Goal: Task Accomplishment & Management: Complete application form

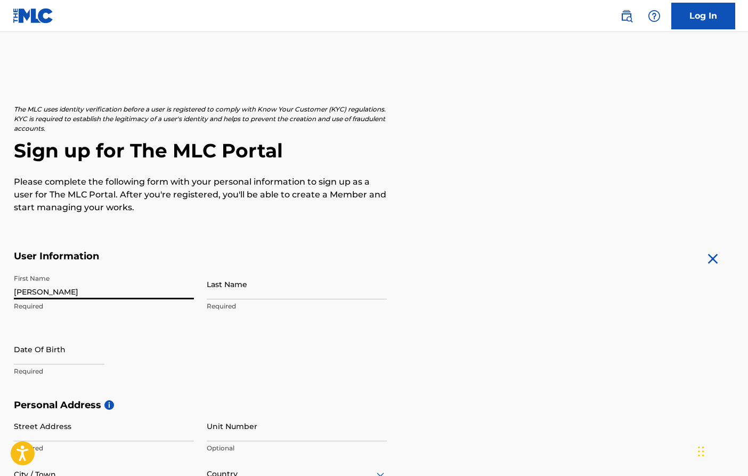
type input "[PERSON_NAME]"
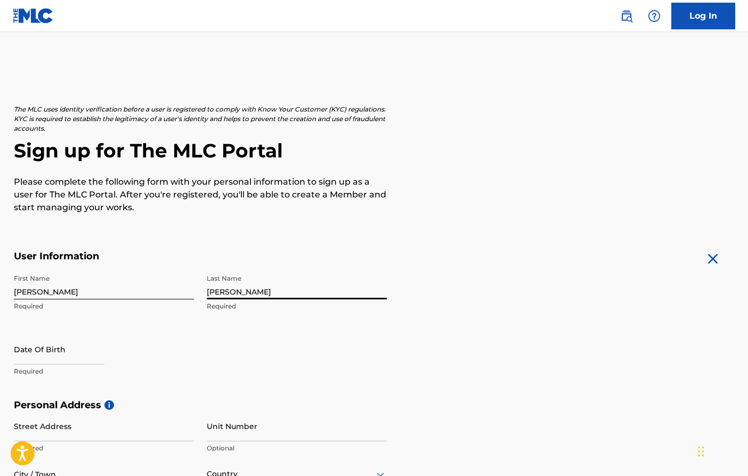
type input "[PERSON_NAME]"
select select "8"
select select "2025"
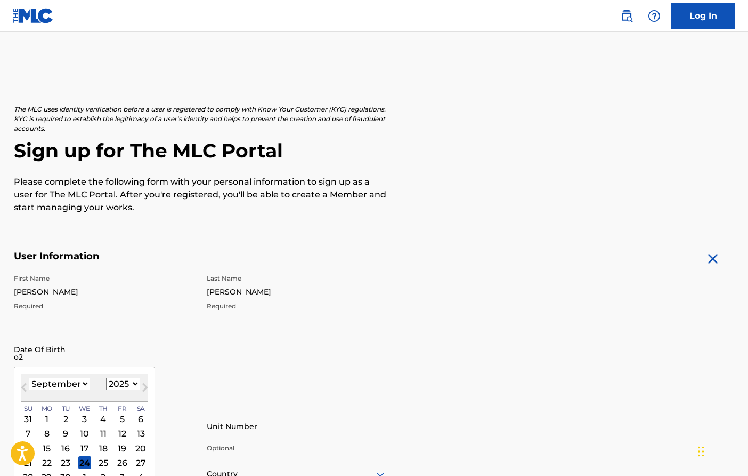
type input "o"
type input "0"
select select "1"
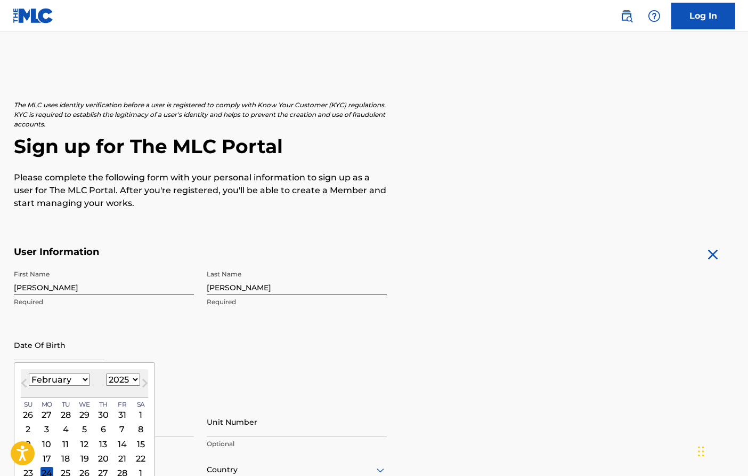
scroll to position [6, 0]
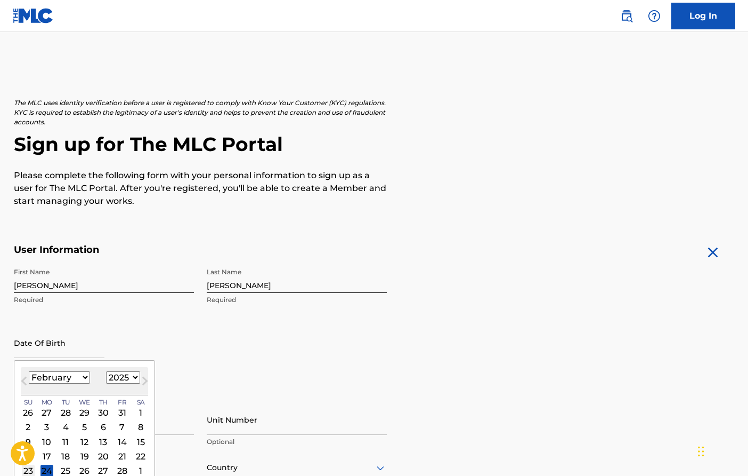
click at [28, 467] on div "23" at bounding box center [28, 470] width 13 height 13
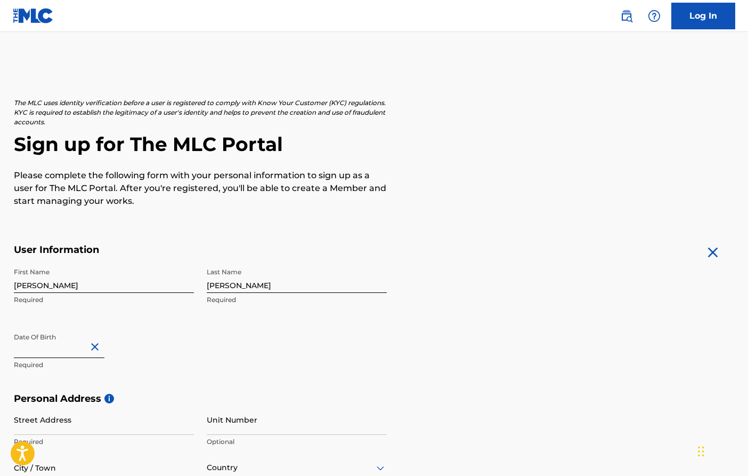
click at [75, 349] on input "text" at bounding box center [59, 342] width 91 height 30
select select "1"
select select "2025"
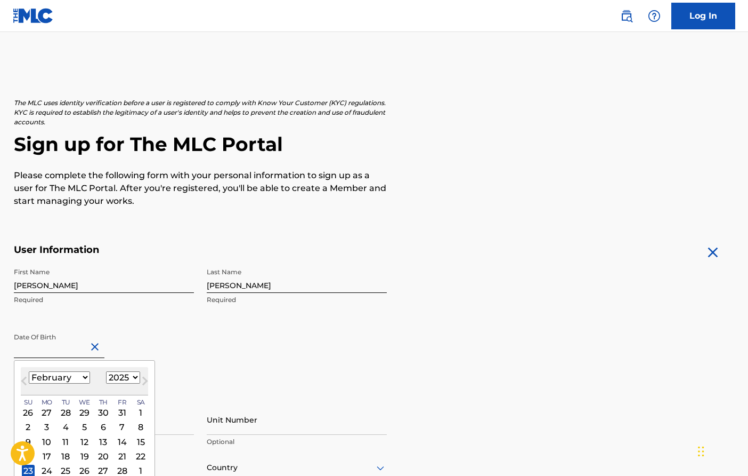
click at [82, 350] on input "text" at bounding box center [59, 342] width 91 height 30
type input "[DATE]"
select select "1989"
type input "[DATE]"
click at [202, 371] on div "First Name [PERSON_NAME] Last Name [PERSON_NAME] Required Date Of Birth [DEMOGR…" at bounding box center [200, 327] width 373 height 130
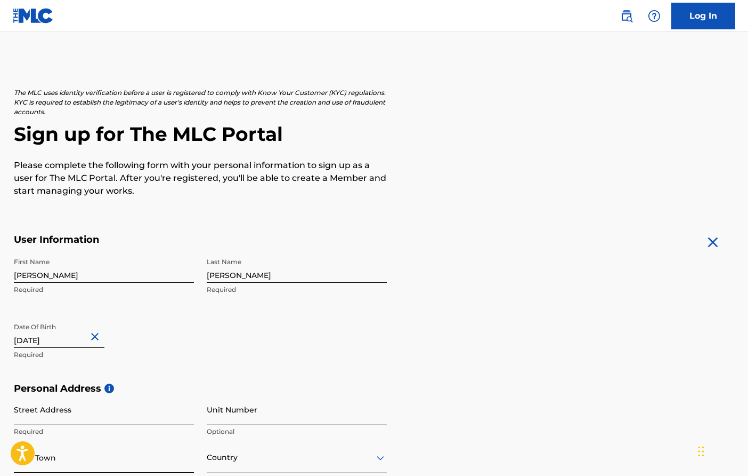
scroll to position [125, 0]
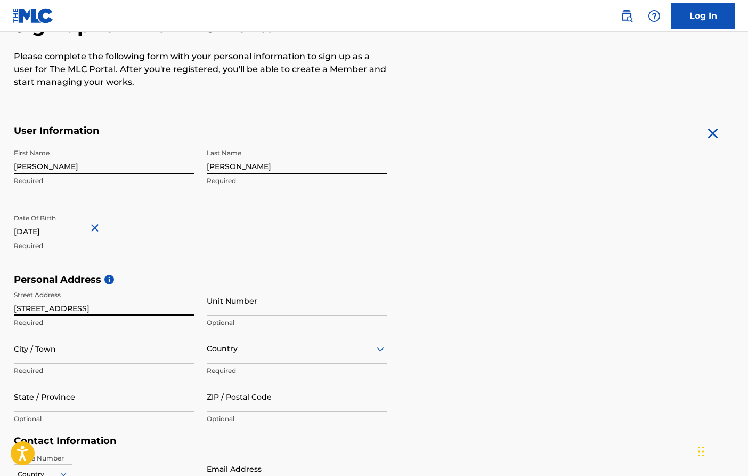
type input "[STREET_ADDRESS]"
type input "302"
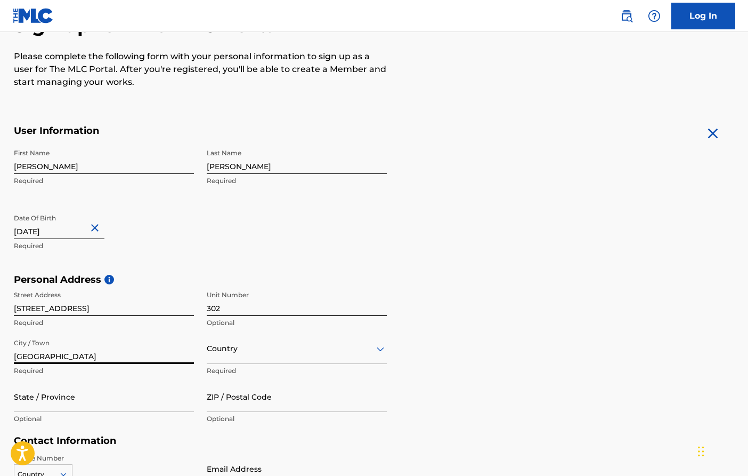
type input "[GEOGRAPHIC_DATA]"
click at [224, 352] on div "option , selected. Select is focused ,type to refine list, press Down to open t…" at bounding box center [297, 348] width 180 height 30
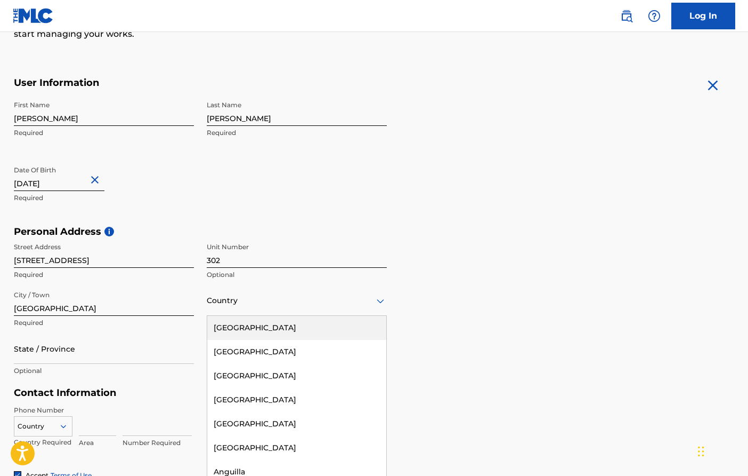
click at [246, 331] on div "[GEOGRAPHIC_DATA]" at bounding box center [296, 328] width 179 height 24
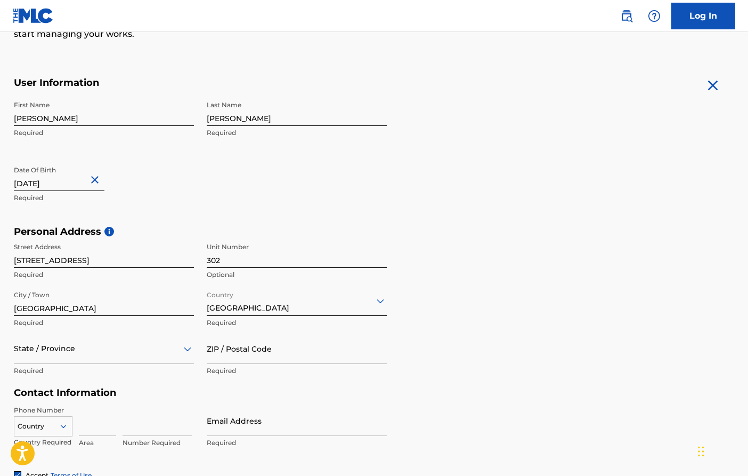
click at [17, 353] on div "State / Province" at bounding box center [104, 348] width 180 height 30
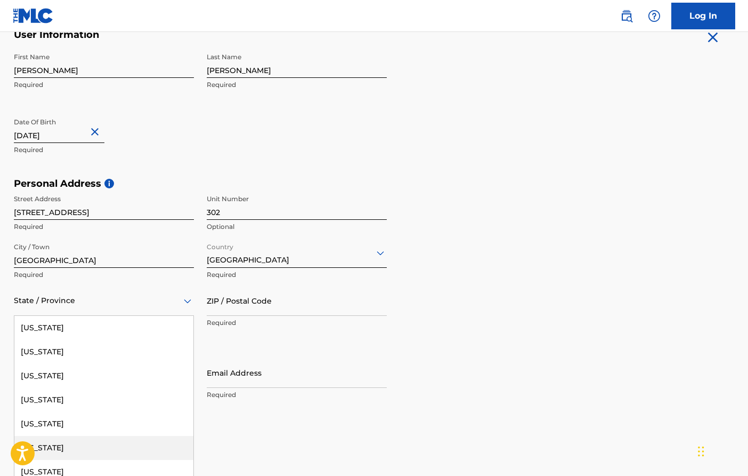
click at [69, 449] on div "[US_STATE]" at bounding box center [103, 448] width 179 height 24
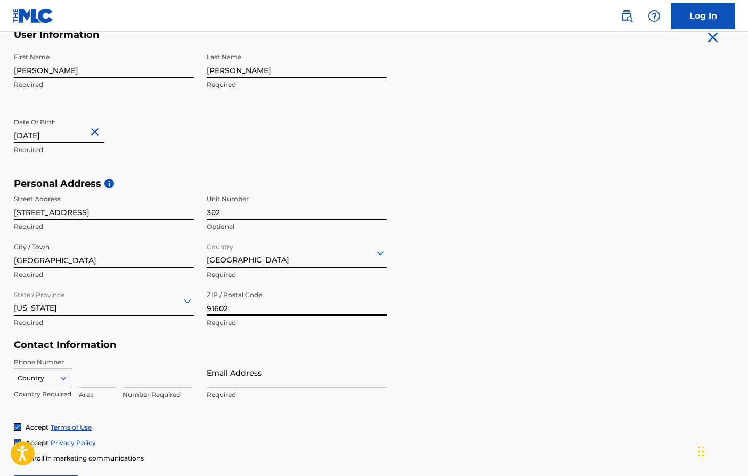
type input "91602"
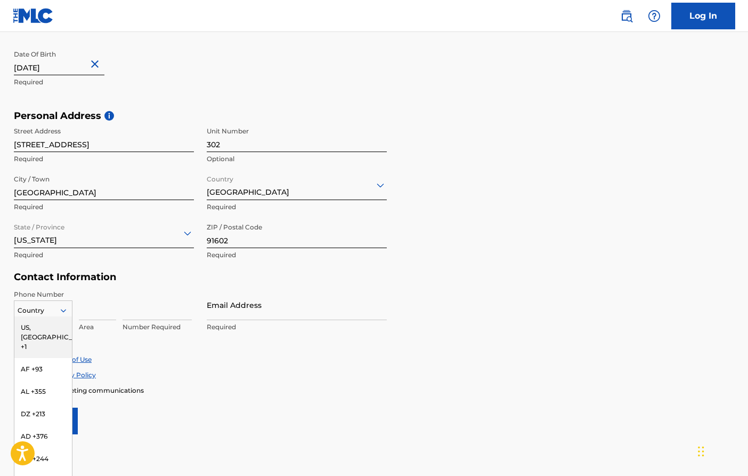
click at [55, 316] on div "US, [GEOGRAPHIC_DATA] +1, 1 of 216. 216 results available. Use Up and Down to c…" at bounding box center [43, 308] width 59 height 16
click at [42, 331] on div "US, [GEOGRAPHIC_DATA] +1" at bounding box center [43, 337] width 58 height 42
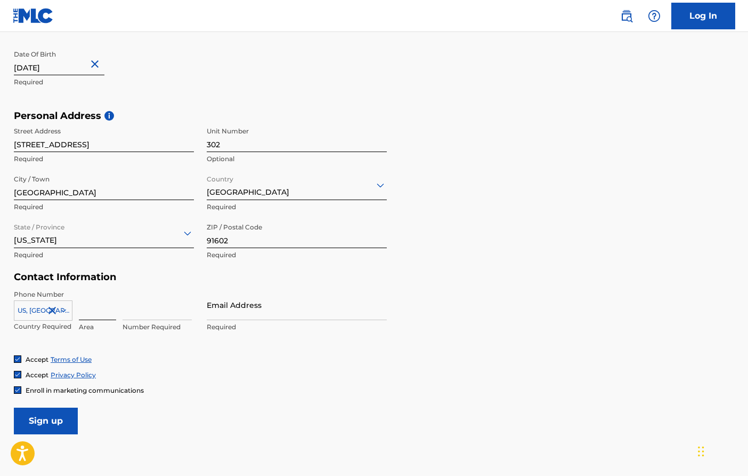
click at [103, 309] on input at bounding box center [97, 304] width 37 height 30
type input "312"
type input "6081675"
type input "B"
type input "R"
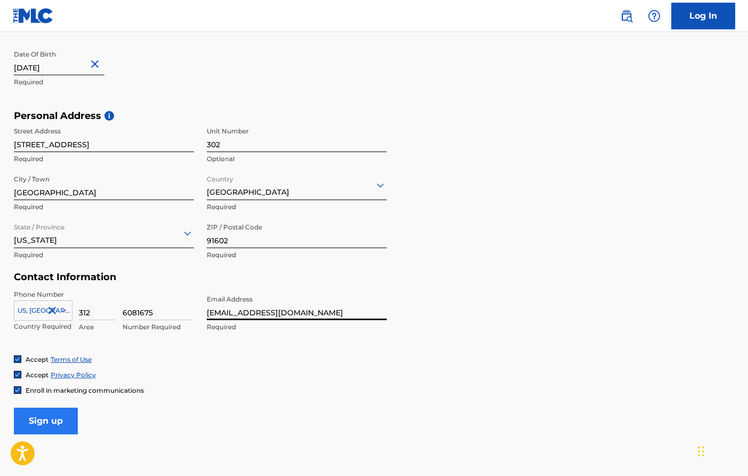
type input "[EMAIL_ADDRESS][DOMAIN_NAME]"
click at [32, 416] on input "Sign up" at bounding box center [46, 420] width 64 height 27
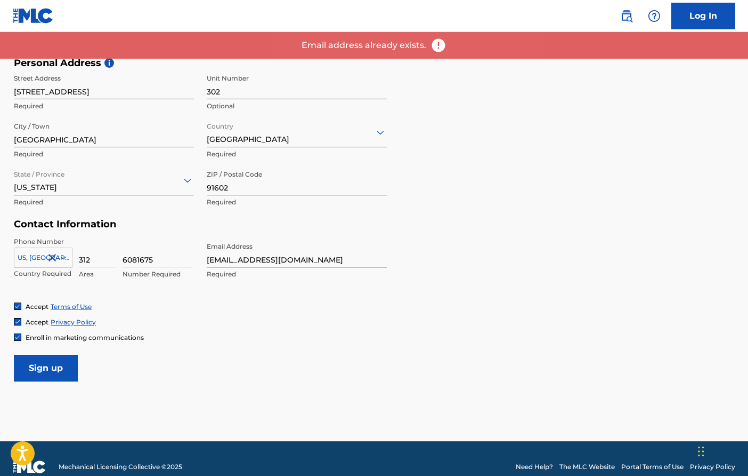
scroll to position [0, 0]
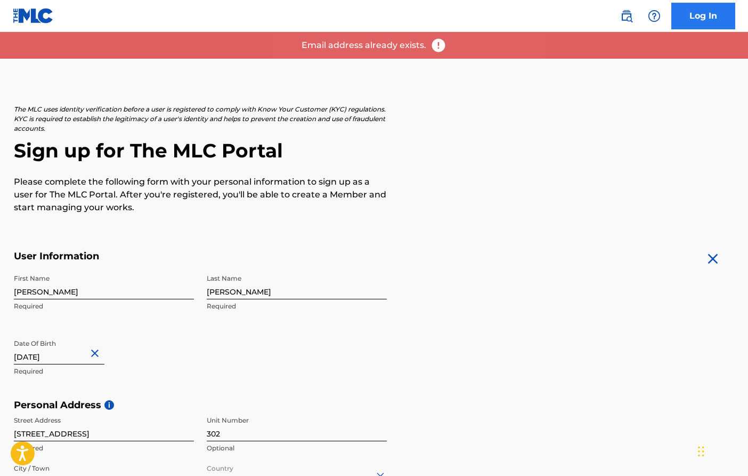
click at [690, 6] on link "Log In" at bounding box center [704, 16] width 64 height 27
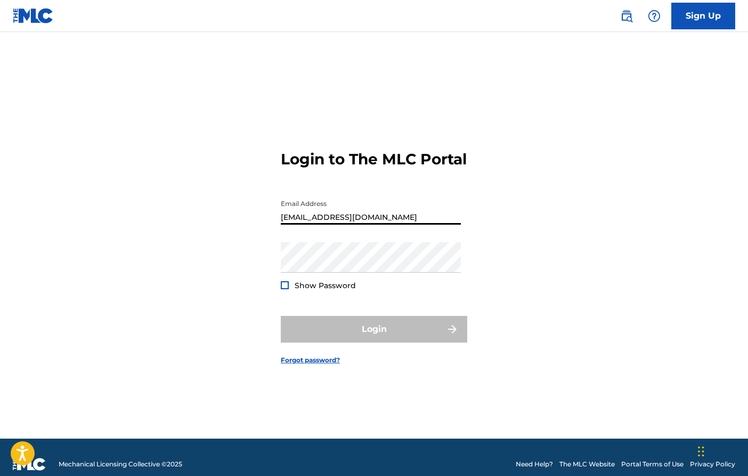
type input "[EMAIL_ADDRESS][DOMAIN_NAME]"
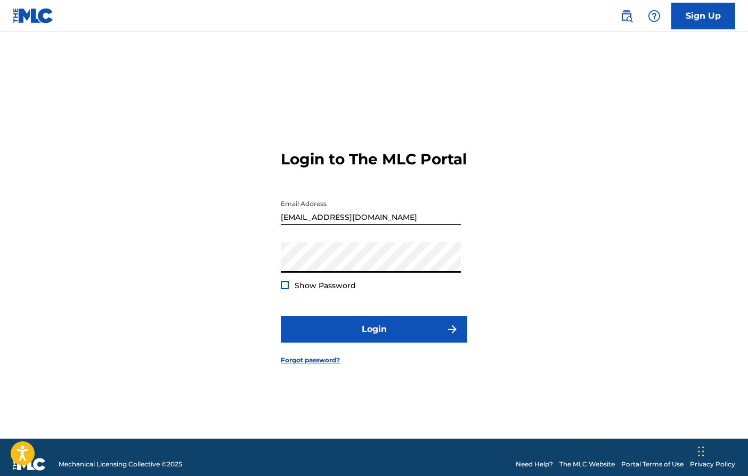
click at [374, 338] on button "Login" at bounding box center [374, 329] width 187 height 27
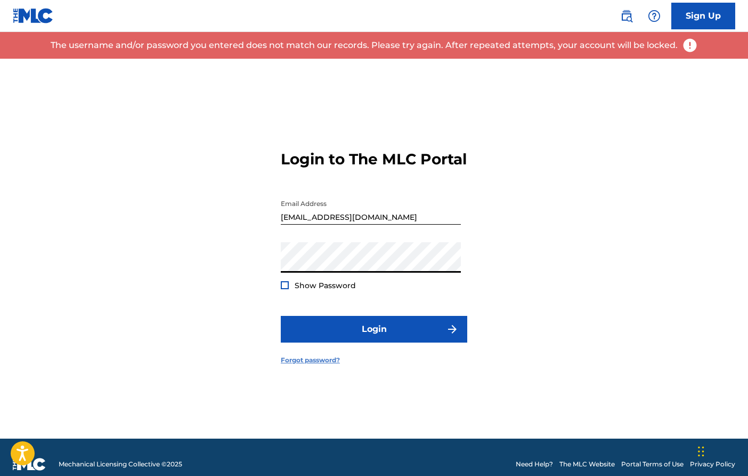
click at [312, 365] on link "Forgot password?" at bounding box center [310, 360] width 59 height 10
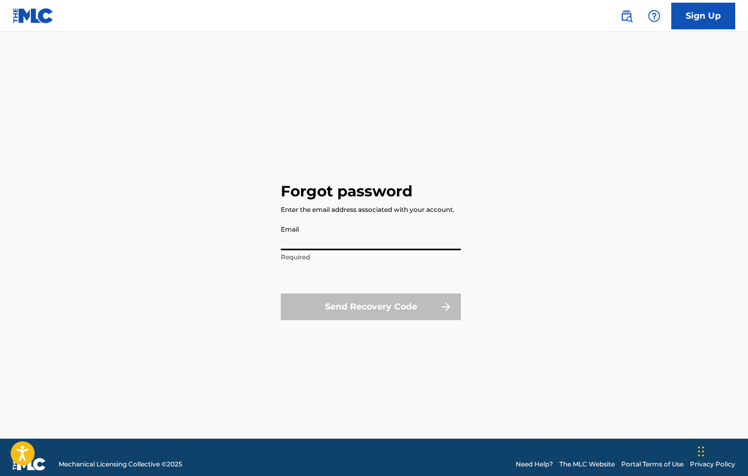
type input "[EMAIL_ADDRESS][DOMAIN_NAME]"
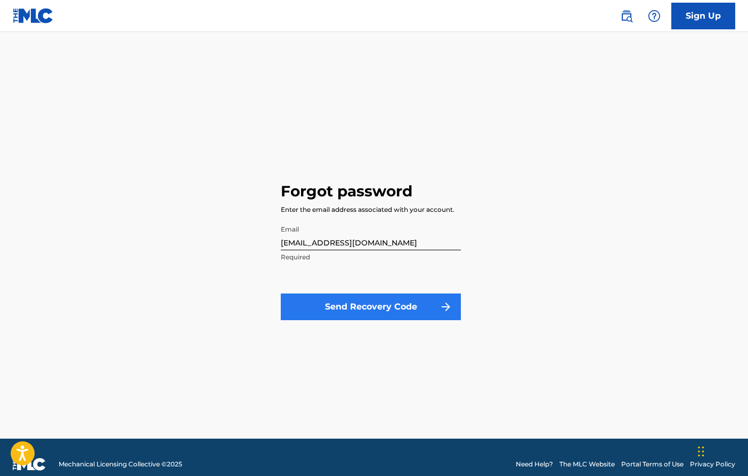
click at [343, 307] on button "Send Recovery Code" at bounding box center [371, 306] width 180 height 27
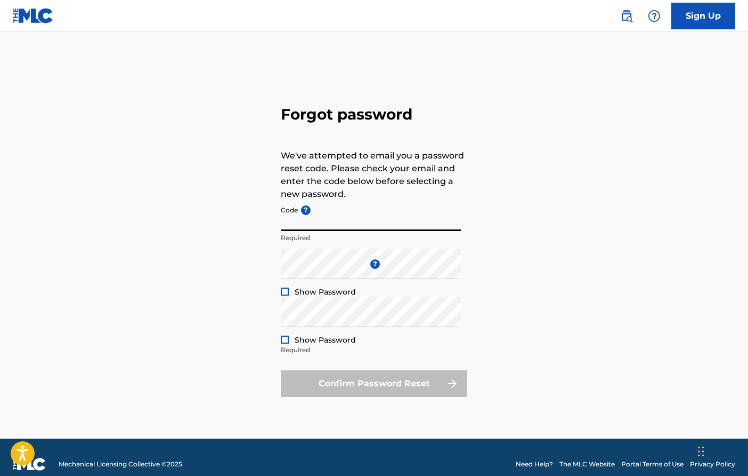
click at [323, 220] on input "Code ?" at bounding box center [371, 215] width 180 height 30
type input "FP_84627a2dedd404fbaa67d90f52e1"
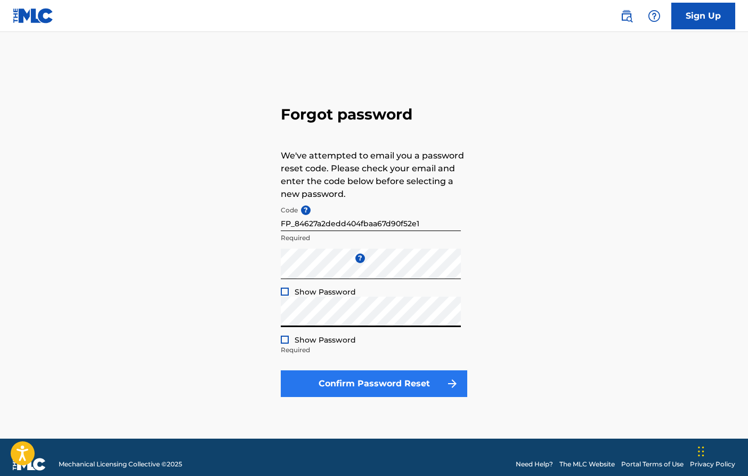
click at [428, 378] on button "Confirm Password Reset" at bounding box center [374, 383] width 187 height 27
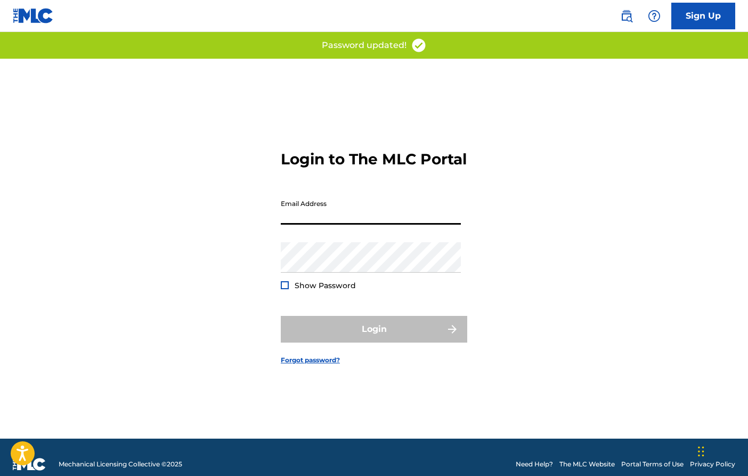
type input "[EMAIL_ADDRESS][DOMAIN_NAME]"
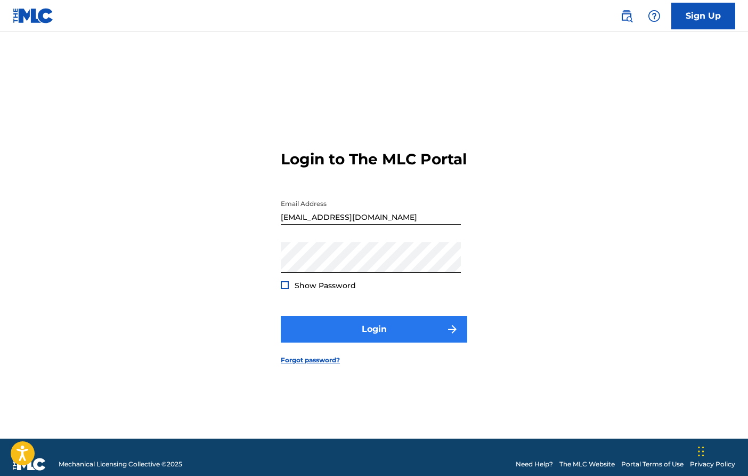
click at [361, 342] on button "Login" at bounding box center [374, 329] width 187 height 27
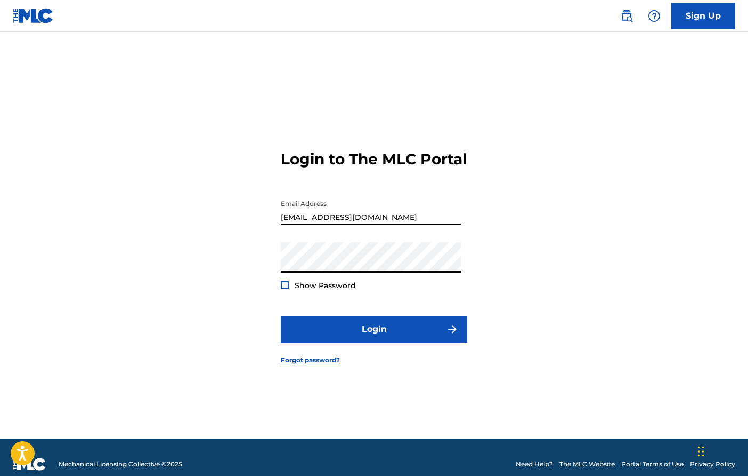
click at [374, 338] on button "Login" at bounding box center [374, 329] width 187 height 27
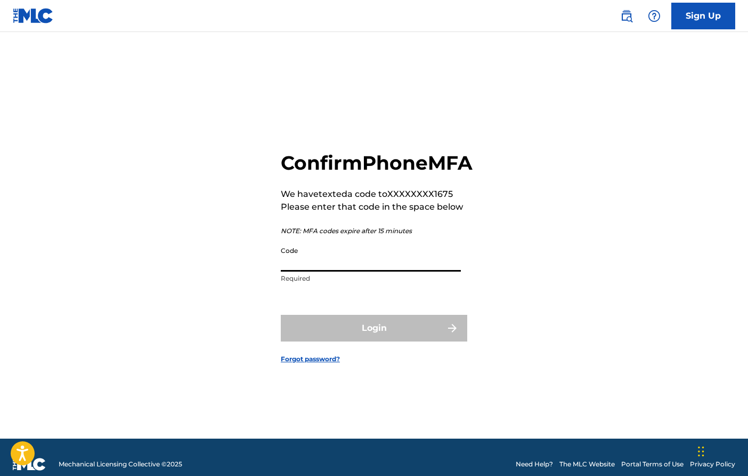
click at [368, 271] on input "Code" at bounding box center [371, 256] width 180 height 30
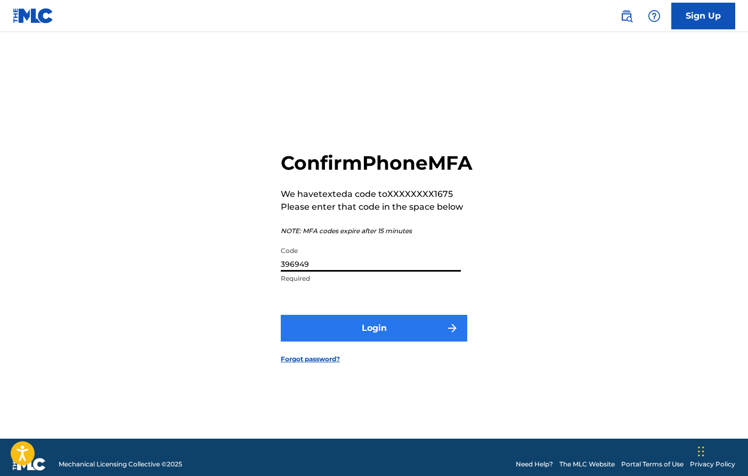
type input "396949"
click at [459, 341] on button "Login" at bounding box center [374, 328] width 187 height 27
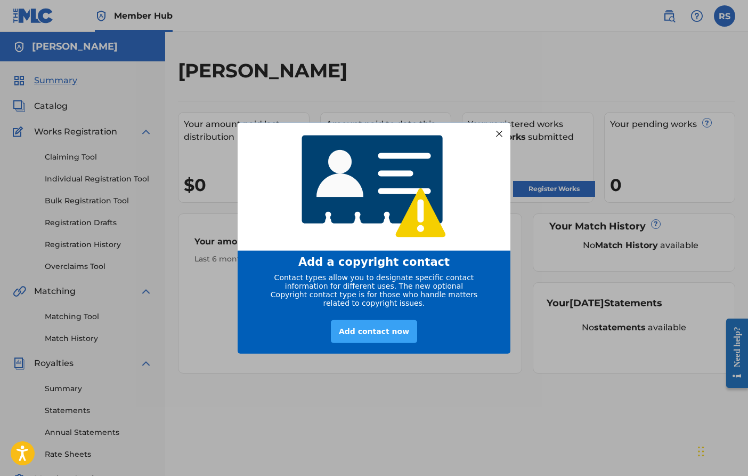
click at [386, 324] on div "Add contact now" at bounding box center [374, 330] width 86 height 23
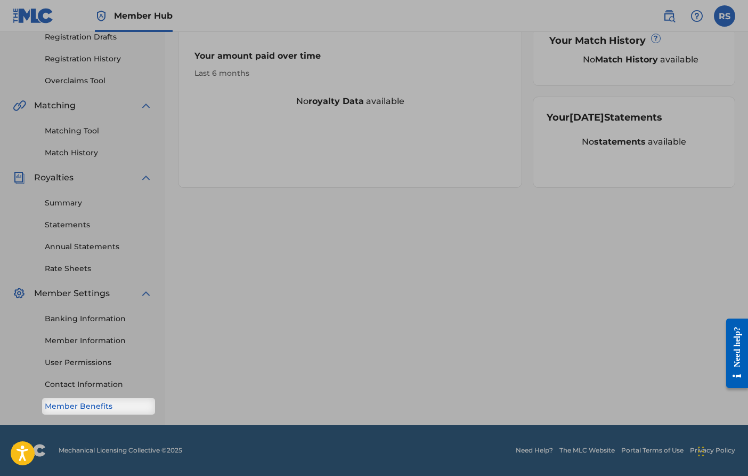
click at [104, 410] on link "Member Benefits" at bounding box center [99, 405] width 108 height 11
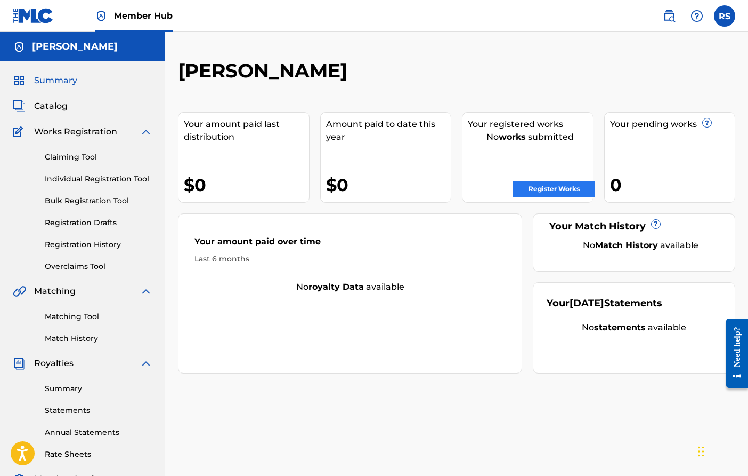
click at [567, 187] on link "Register Works" at bounding box center [554, 189] width 82 height 16
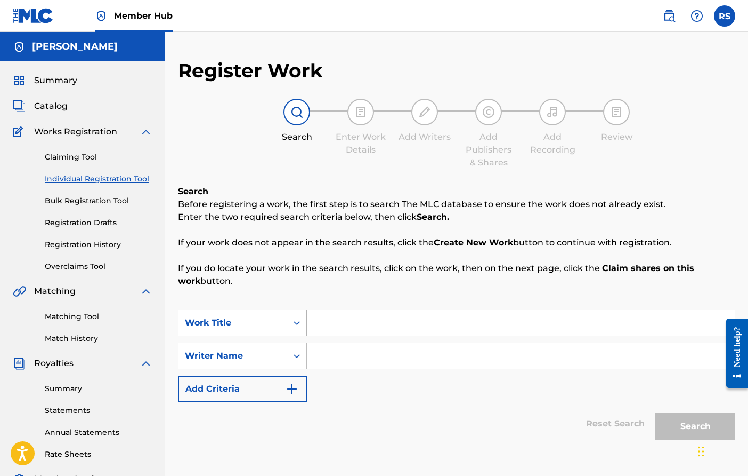
click at [291, 321] on div "Work Title" at bounding box center [242, 322] width 129 height 27
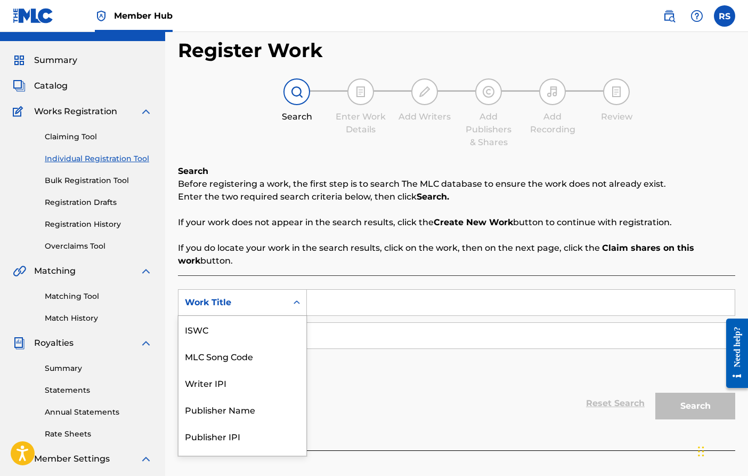
scroll to position [27, 0]
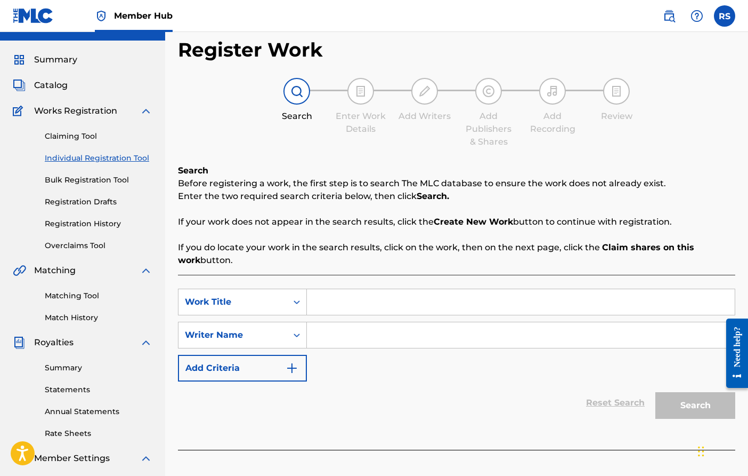
click at [387, 412] on div "Reset Search Search" at bounding box center [457, 402] width 558 height 43
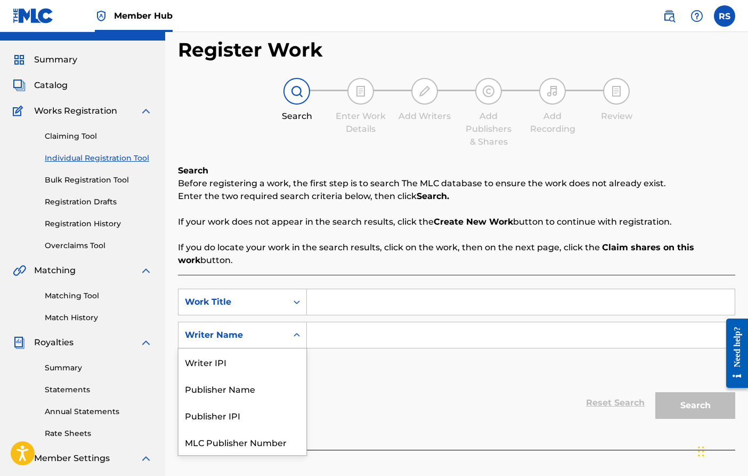
scroll to position [27, 0]
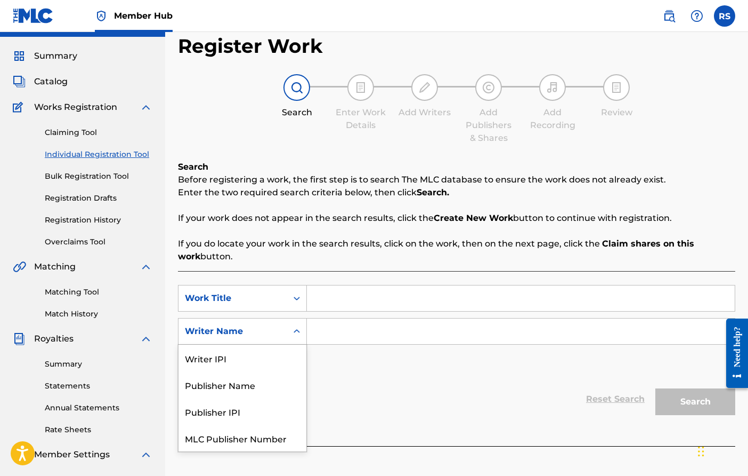
click at [297, 340] on div "Search Form" at bounding box center [296, 330] width 19 height 19
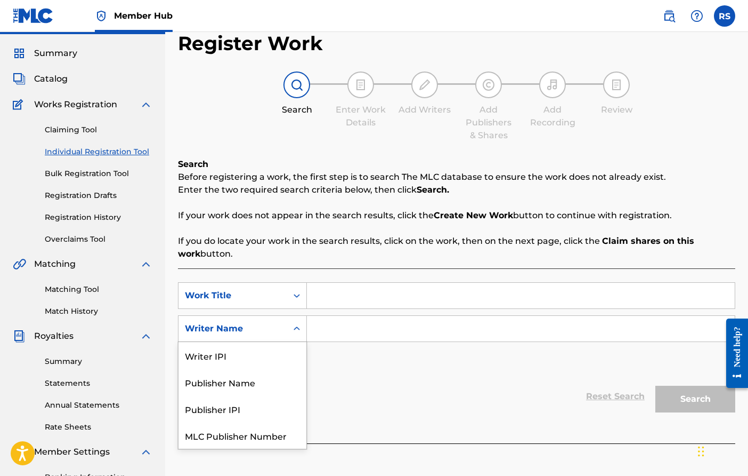
click at [351, 362] on div "SearchWithCriteriacd744dcd-8522-40e6-aa18-24f0b39320a9 Work Title SearchWithCri…" at bounding box center [457, 328] width 558 height 93
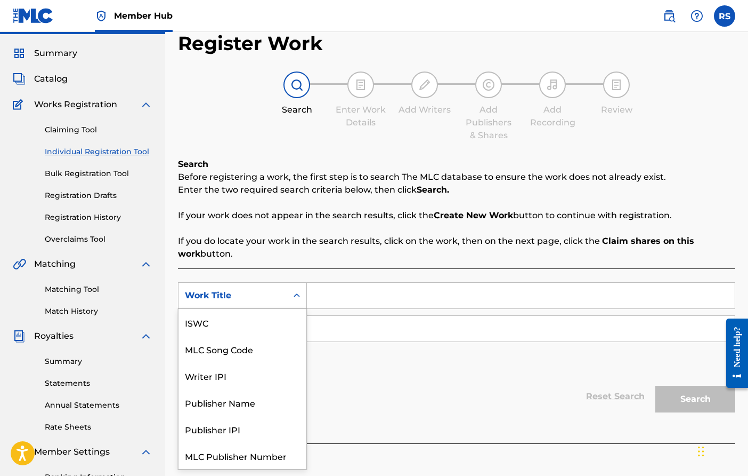
click at [298, 293] on icon "Search Form" at bounding box center [297, 295] width 11 height 11
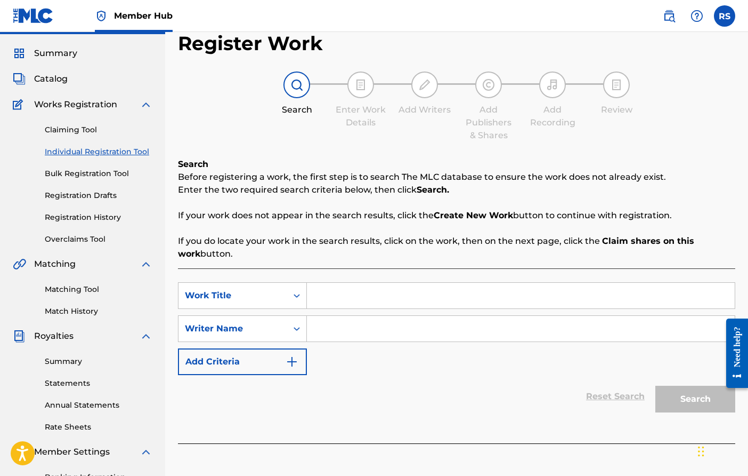
click at [299, 293] on icon "Search Form" at bounding box center [297, 295] width 11 height 11
click at [96, 130] on link "Claiming Tool" at bounding box center [99, 129] width 108 height 11
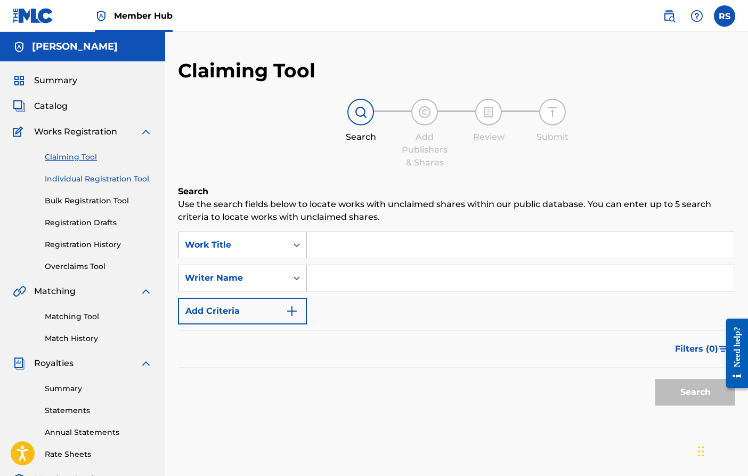
click at [83, 175] on link "Individual Registration Tool" at bounding box center [99, 178] width 108 height 11
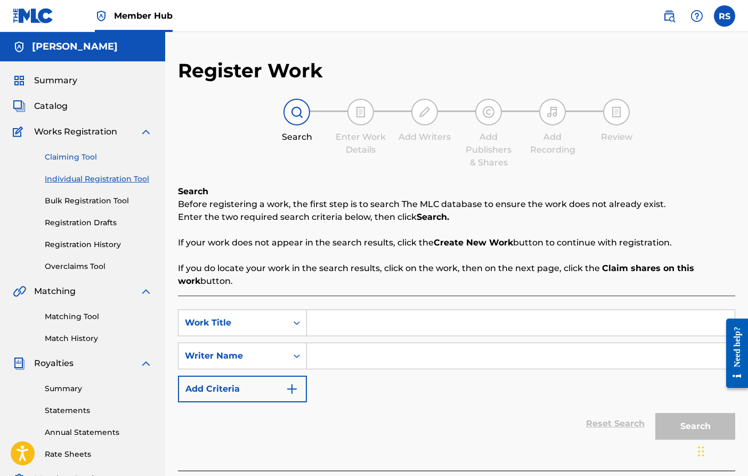
click at [71, 158] on link "Claiming Tool" at bounding box center [99, 156] width 108 height 11
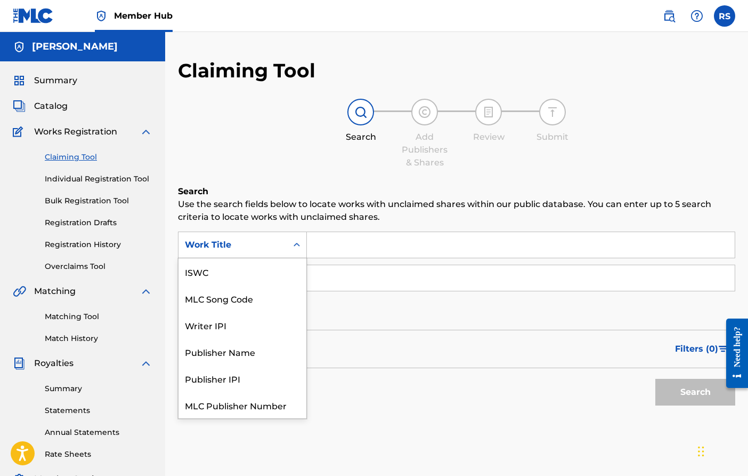
click at [294, 249] on icon "Search Form" at bounding box center [297, 244] width 11 height 11
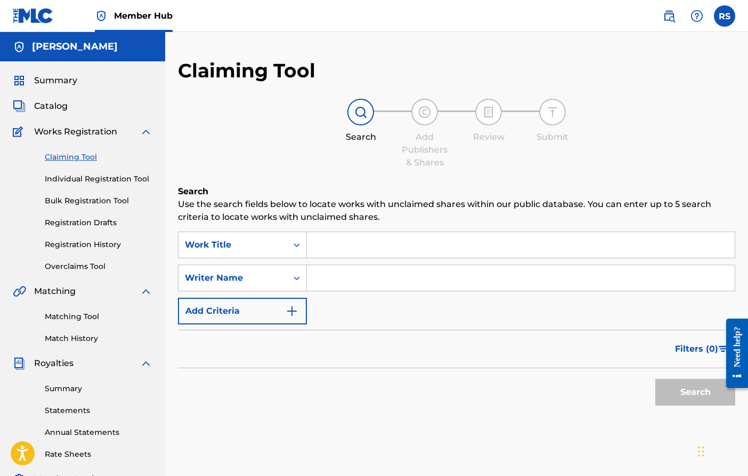
click at [294, 248] on icon "Search Form" at bounding box center [297, 244] width 11 height 11
click at [66, 385] on link "Summary" at bounding box center [99, 388] width 108 height 11
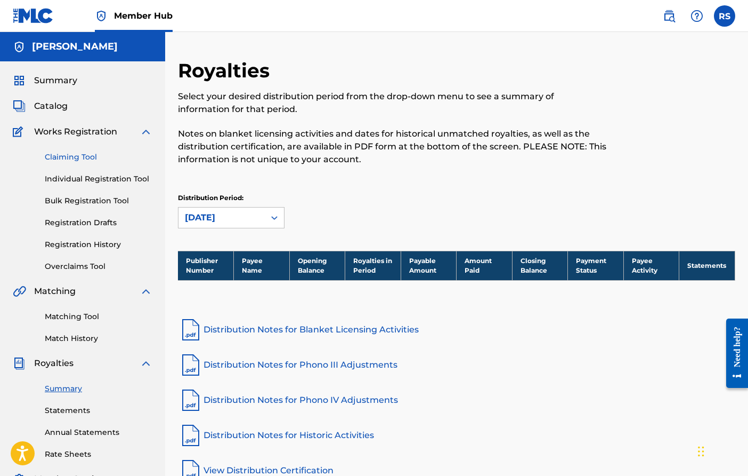
click at [69, 159] on link "Claiming Tool" at bounding box center [99, 156] width 108 height 11
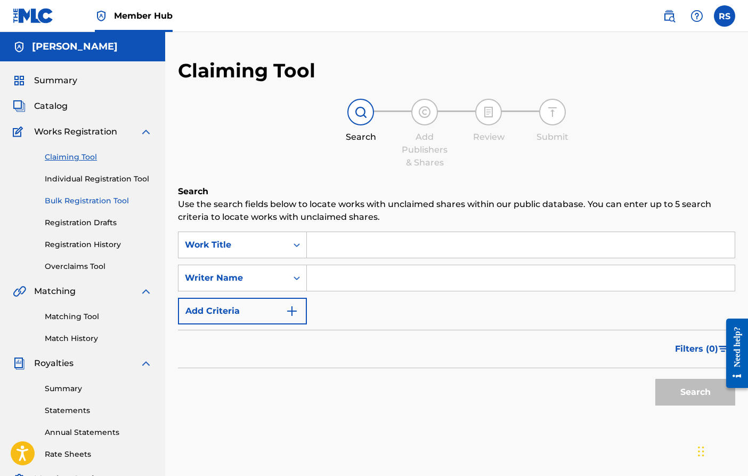
click at [110, 197] on link "Bulk Registration Tool" at bounding box center [99, 200] width 108 height 11
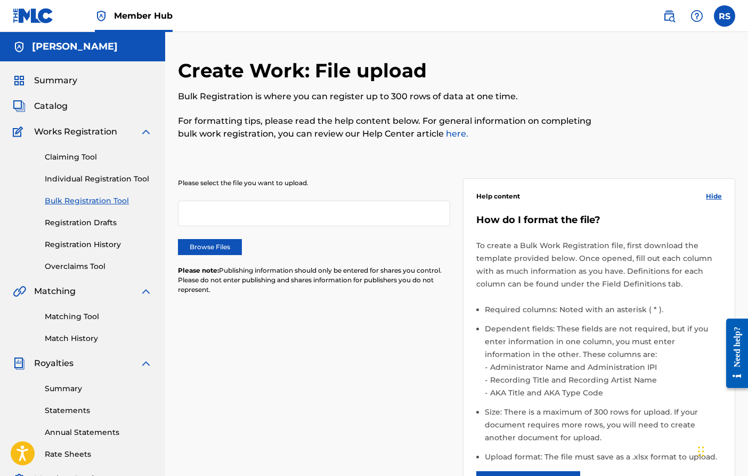
click at [253, 216] on div at bounding box center [314, 213] width 272 height 26
click at [84, 223] on link "Registration Drafts" at bounding box center [99, 222] width 108 height 11
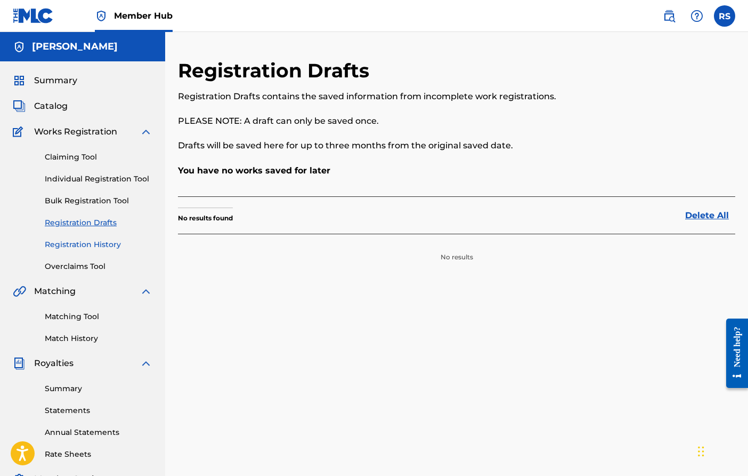
click at [107, 247] on link "Registration History" at bounding box center [99, 244] width 108 height 11
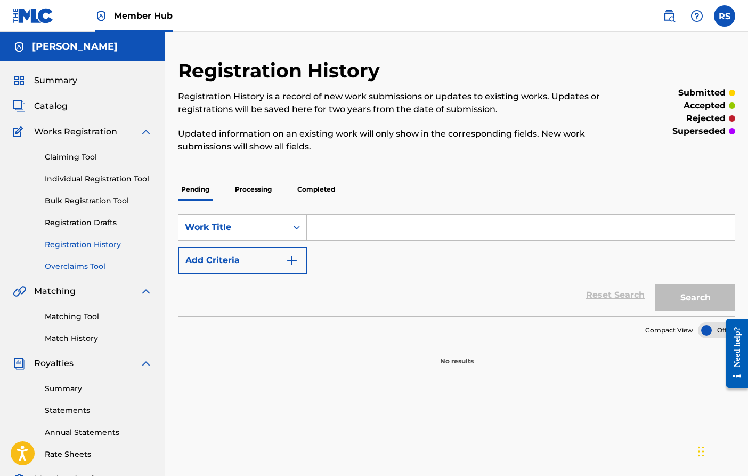
click at [99, 268] on link "Overclaims Tool" at bounding box center [99, 266] width 108 height 11
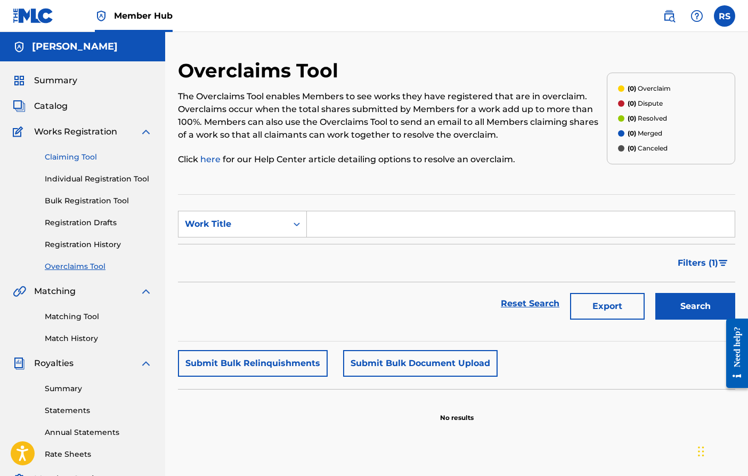
click at [68, 160] on link "Claiming Tool" at bounding box center [99, 156] width 108 height 11
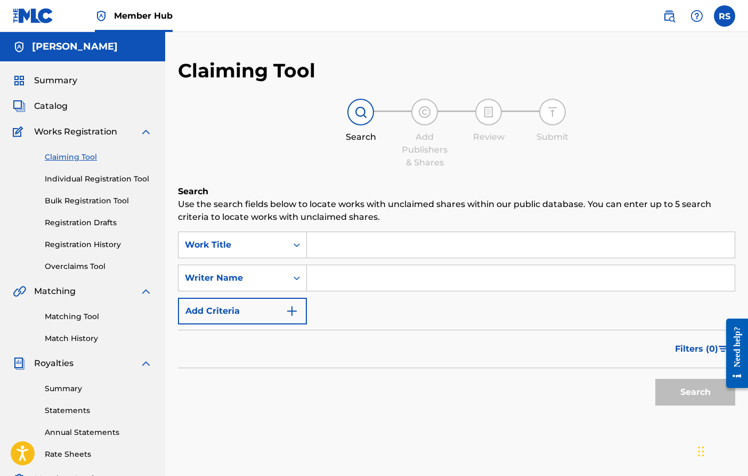
click at [493, 110] on img at bounding box center [488, 112] width 13 height 13
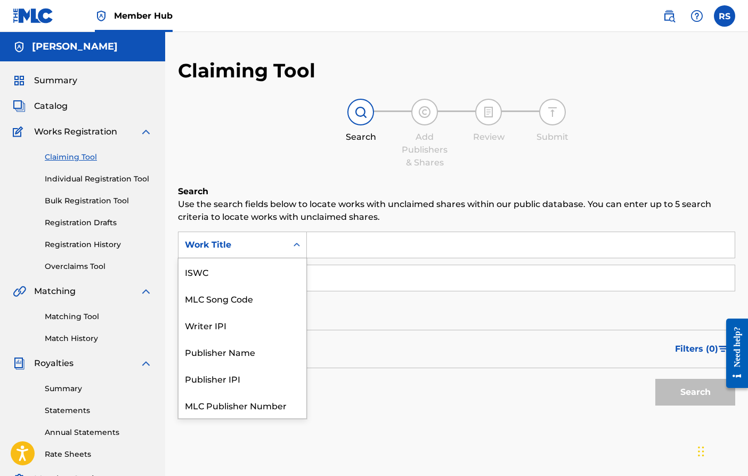
click at [299, 243] on icon "Search Form" at bounding box center [297, 244] width 11 height 11
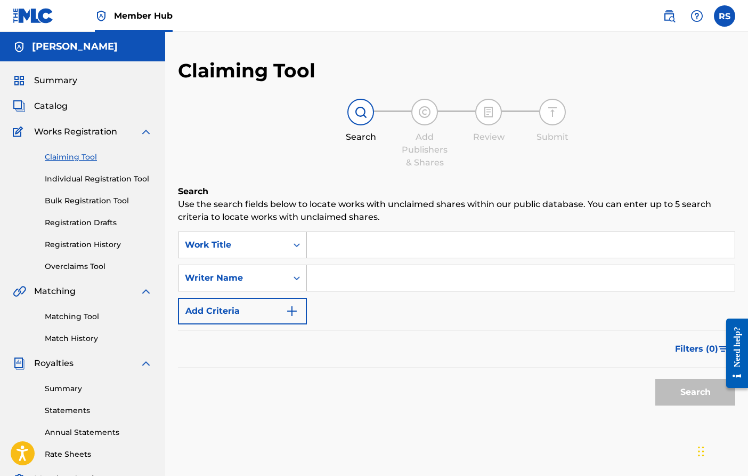
click at [339, 302] on div "SearchWithCriteria021fe70f-1682-48c0-b8db-a7fb039dc4fe Work Title SearchWithCri…" at bounding box center [457, 277] width 558 height 93
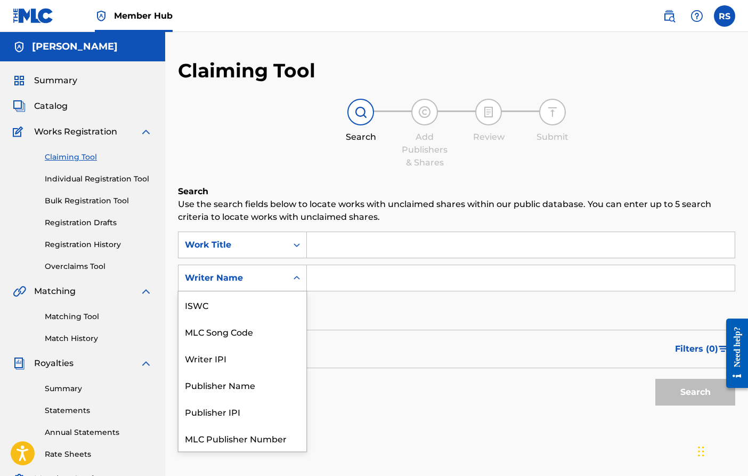
click at [288, 277] on div "Search Form" at bounding box center [296, 277] width 19 height 19
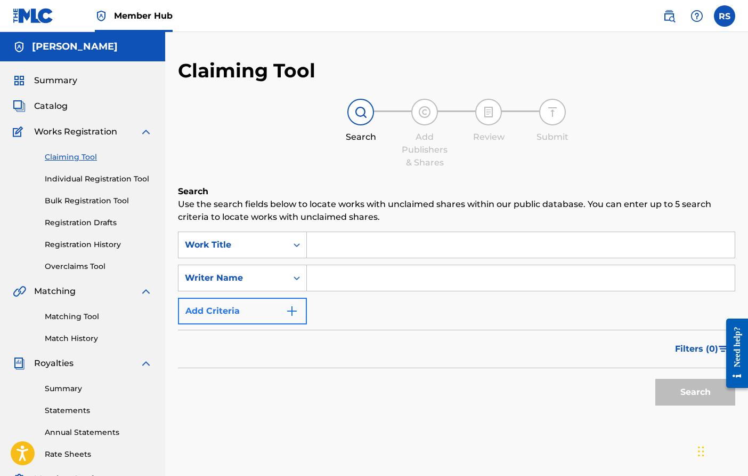
click at [300, 307] on button "Add Criteria" at bounding box center [242, 310] width 129 height 27
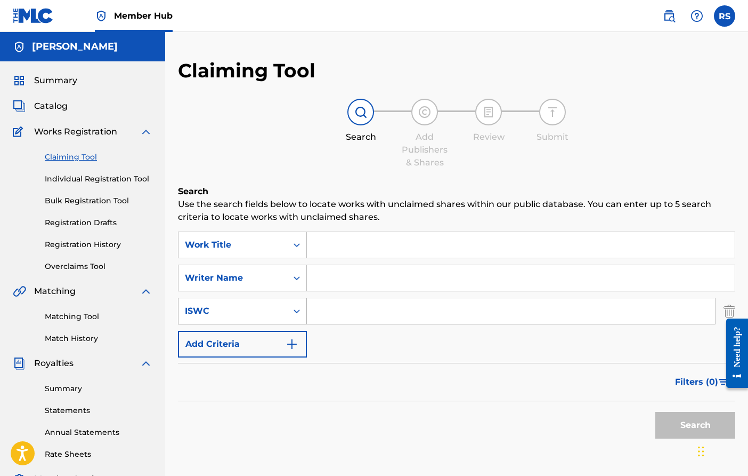
click at [295, 313] on div "Search Form" at bounding box center [296, 311] width 19 height 26
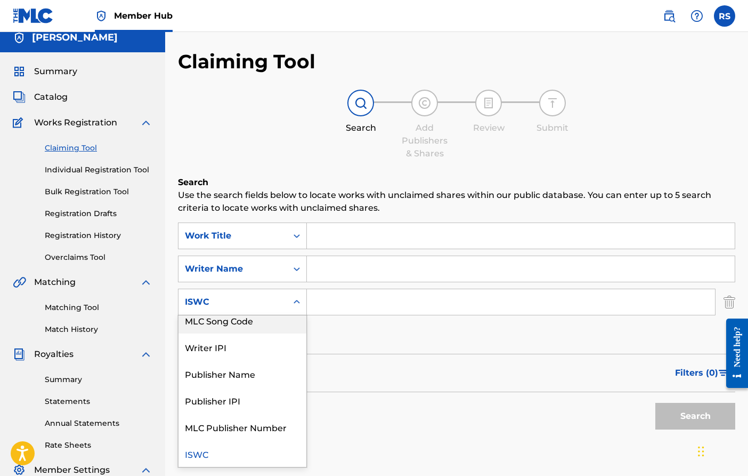
scroll to position [0, 0]
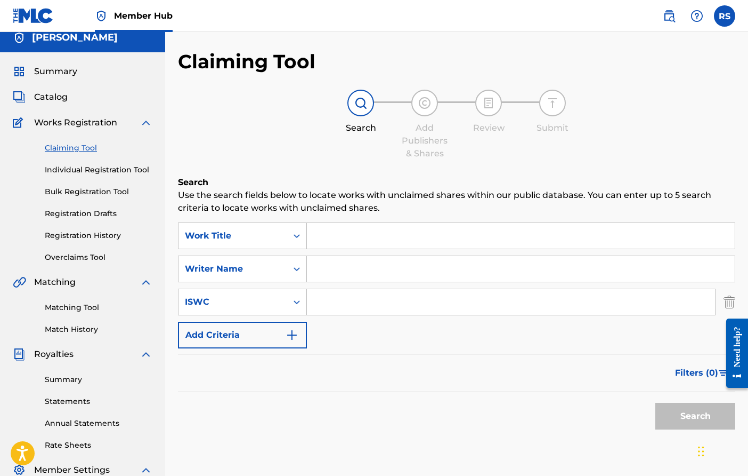
click at [335, 325] on div "SearchWithCriteria021fe70f-1682-48c0-b8db-a7fb039dc4fe Work Title SearchWithCri…" at bounding box center [457, 285] width 558 height 126
click at [57, 99] on span "Catalog" at bounding box center [51, 97] width 34 height 13
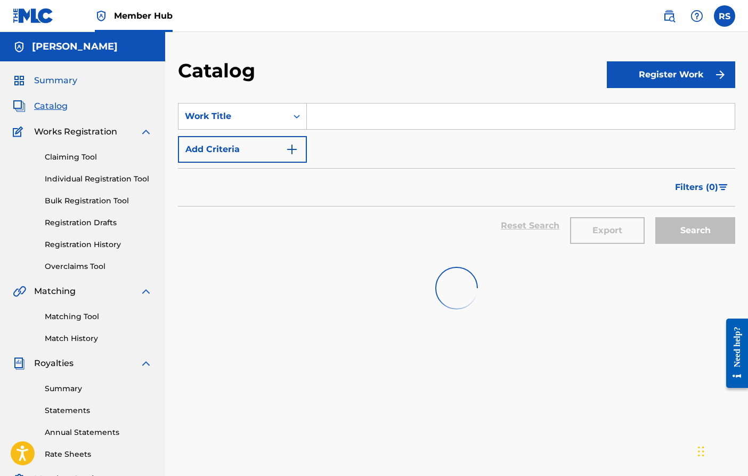
click at [61, 85] on span "Summary" at bounding box center [55, 80] width 43 height 13
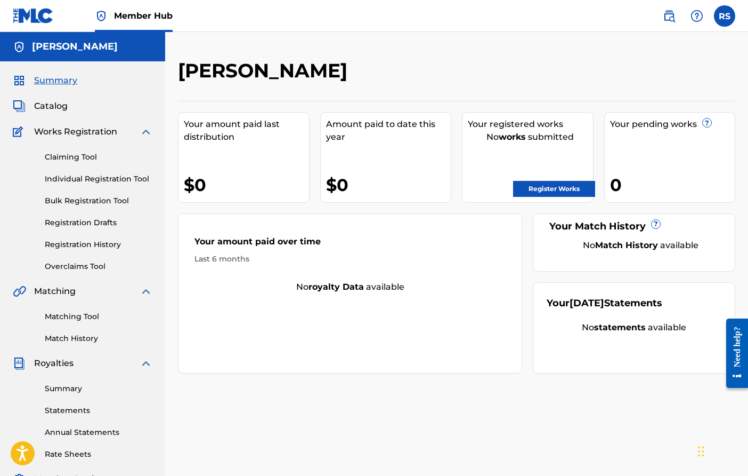
scroll to position [2, 0]
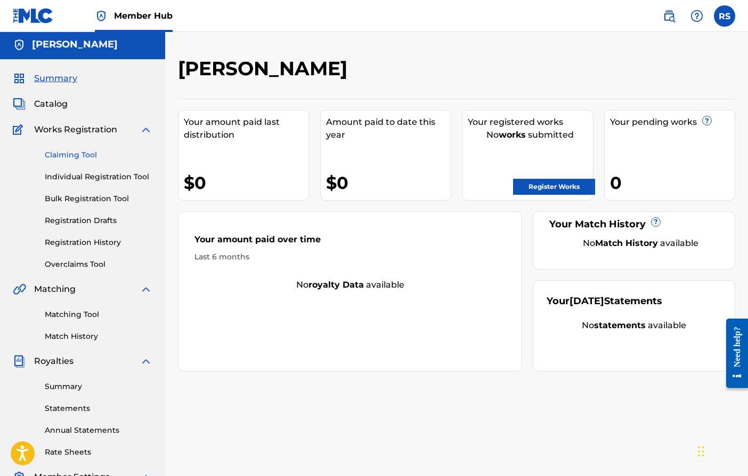
click at [67, 157] on link "Claiming Tool" at bounding box center [99, 154] width 108 height 11
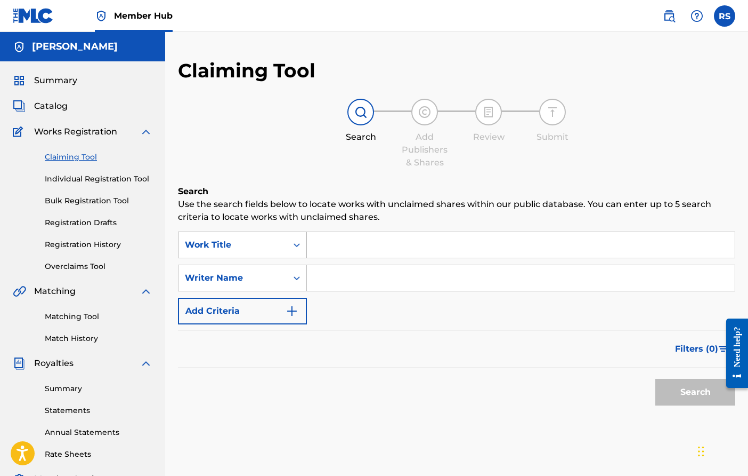
click at [284, 247] on div "Work Title" at bounding box center [233, 245] width 109 height 20
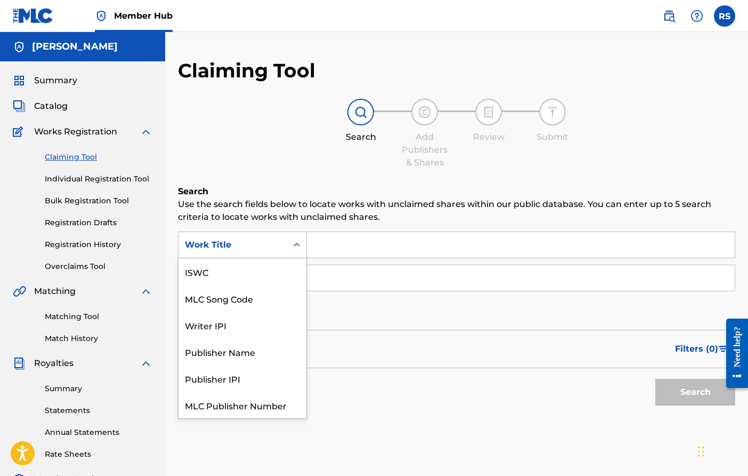
scroll to position [27, 0]
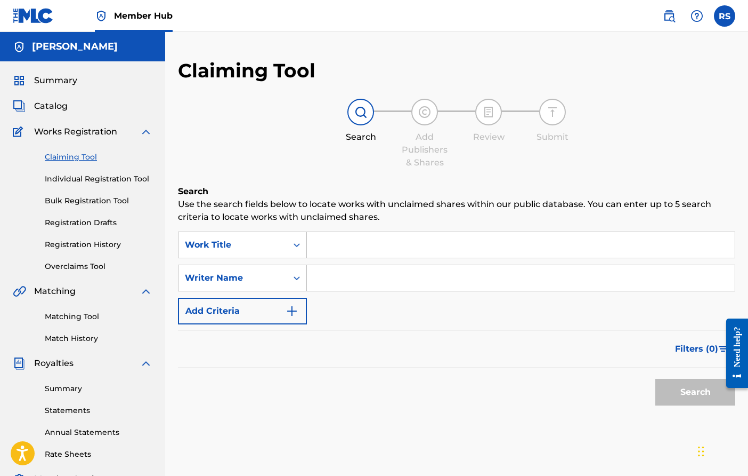
click at [353, 247] on input "Search Form" at bounding box center [521, 245] width 428 height 26
click at [330, 237] on input "Search Form" at bounding box center [521, 245] width 428 height 26
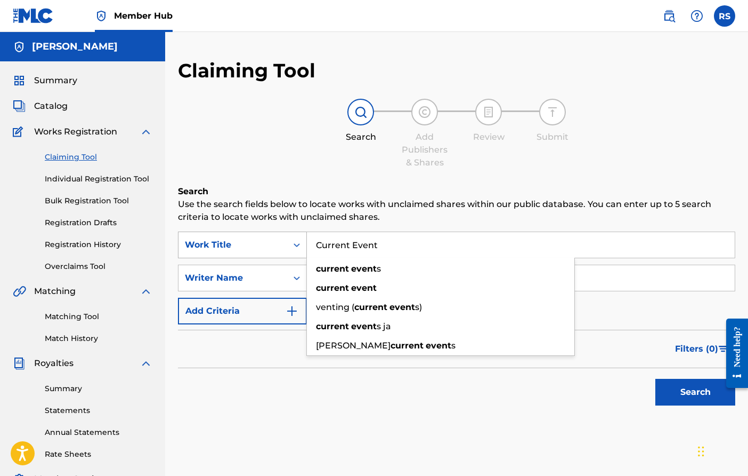
type input "Current Event"
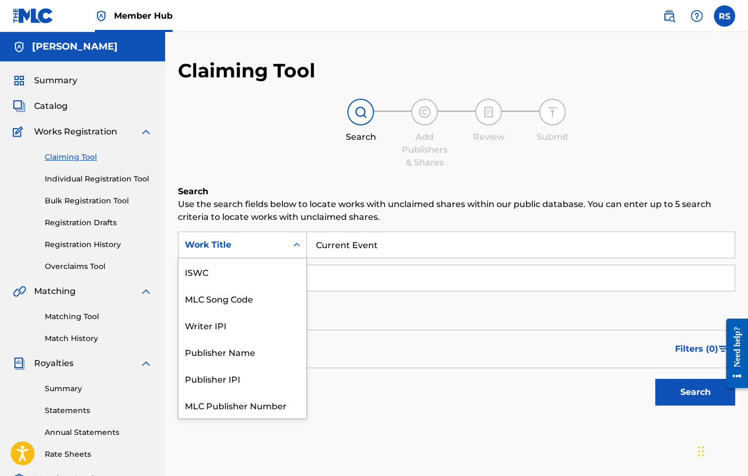
click at [294, 238] on div "Search Form" at bounding box center [296, 244] width 19 height 19
click at [229, 406] on div "Work Title" at bounding box center [243, 404] width 128 height 27
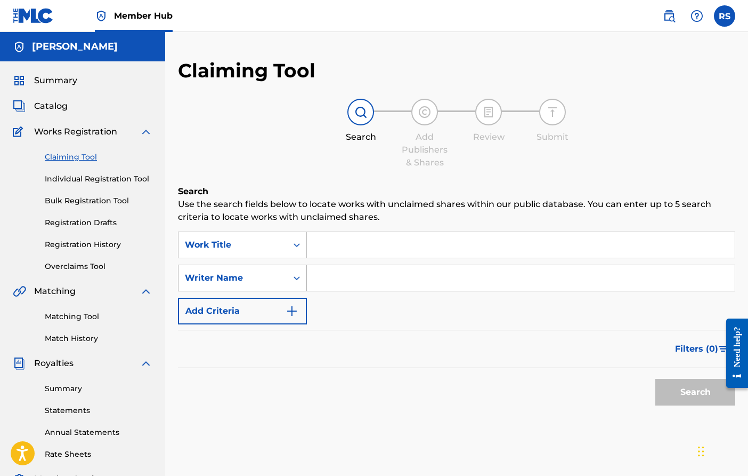
click at [289, 279] on div "Search Form" at bounding box center [296, 277] width 19 height 19
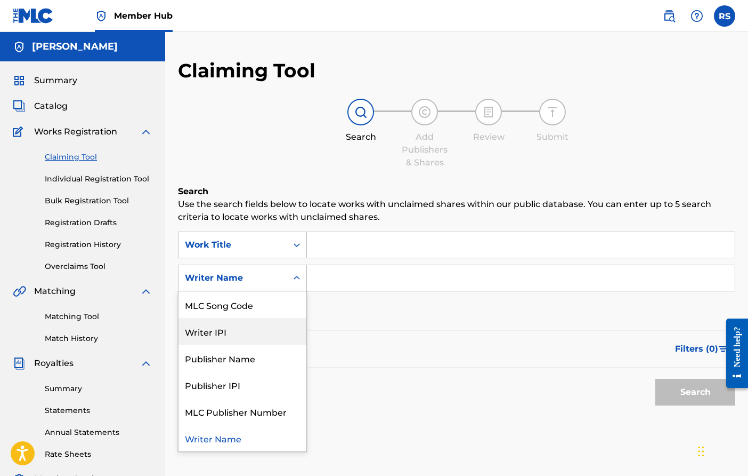
click at [337, 276] on input "Search Form" at bounding box center [521, 278] width 428 height 26
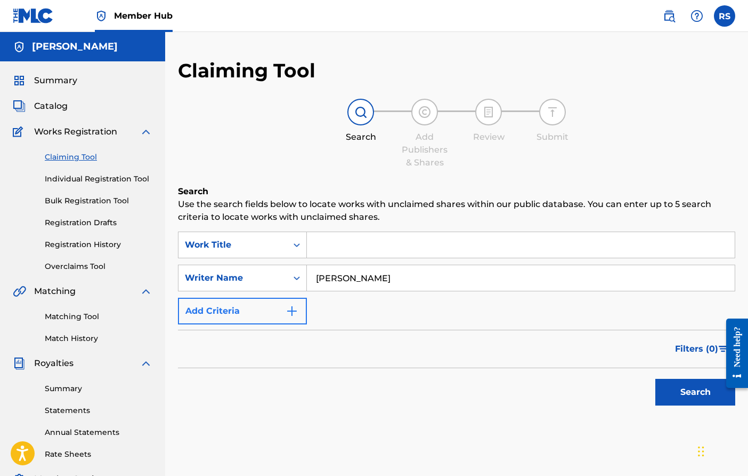
type input "[PERSON_NAME]"
click at [293, 315] on img "Search Form" at bounding box center [292, 310] width 13 height 13
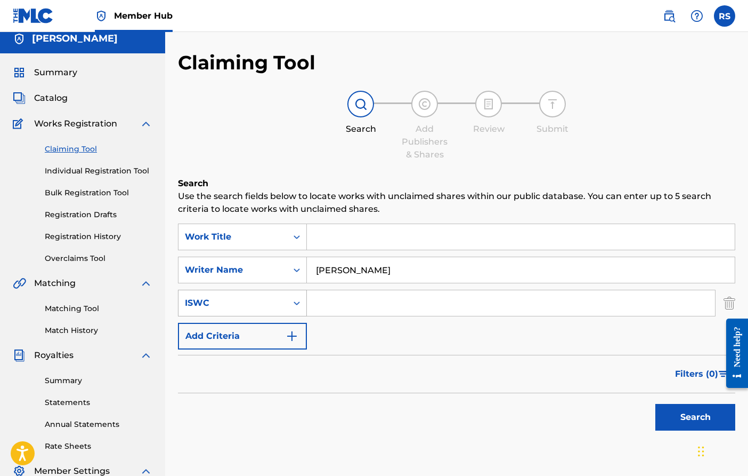
click at [275, 305] on div "ISWC" at bounding box center [233, 302] width 96 height 13
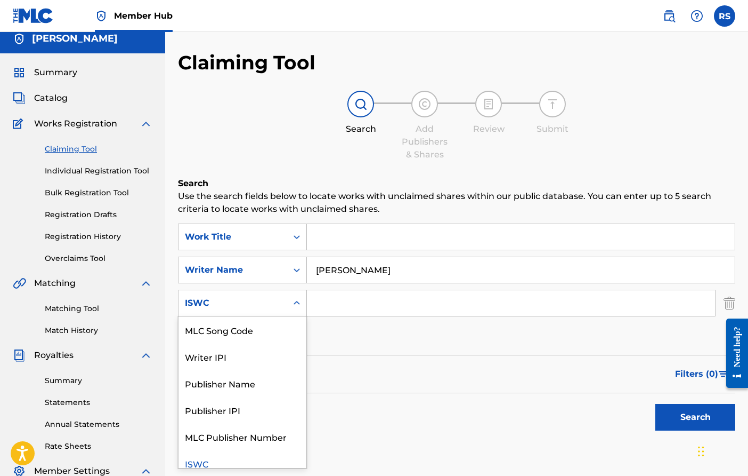
scroll to position [9, 0]
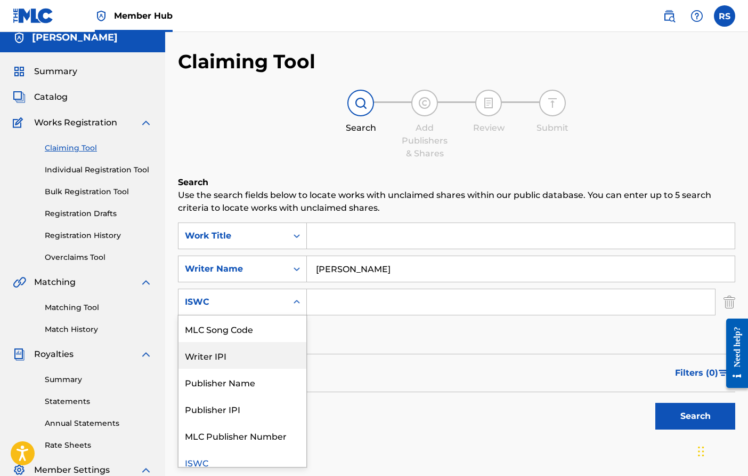
click at [265, 363] on div "Writer IPI" at bounding box center [243, 355] width 128 height 27
click at [281, 301] on div "Writer IPI" at bounding box center [233, 302] width 109 height 20
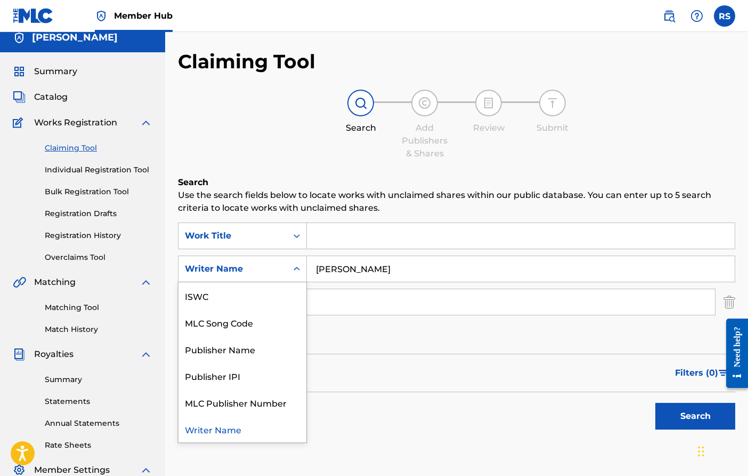
click at [281, 264] on div "Writer Name" at bounding box center [233, 269] width 109 height 20
click at [455, 416] on div "Search" at bounding box center [457, 413] width 558 height 43
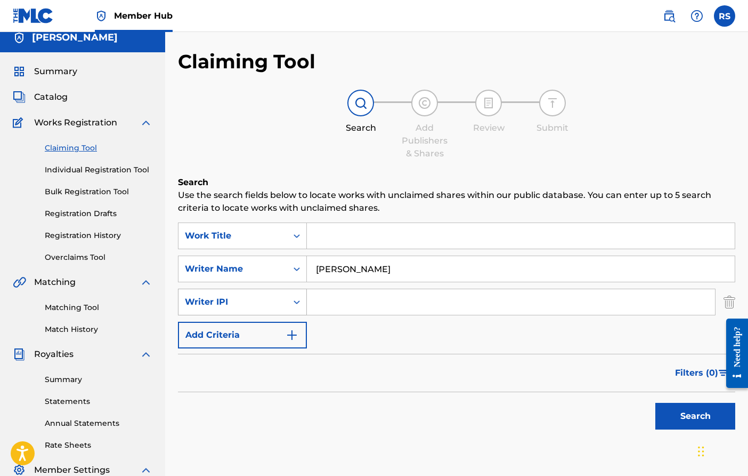
click at [292, 301] on icon "Search Form" at bounding box center [297, 301] width 11 height 11
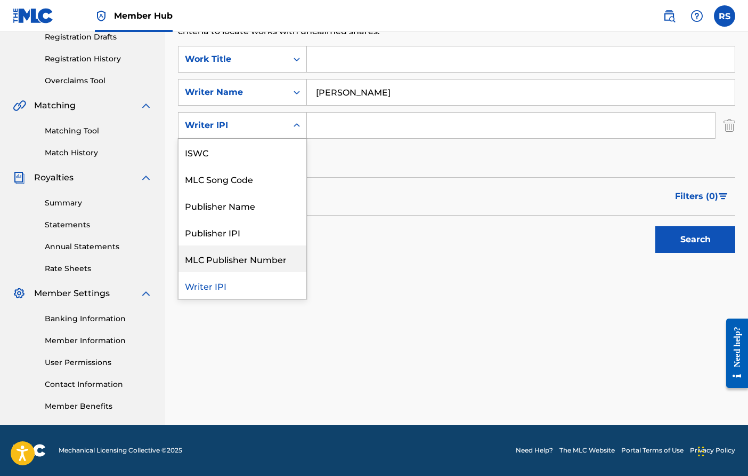
scroll to position [151, 0]
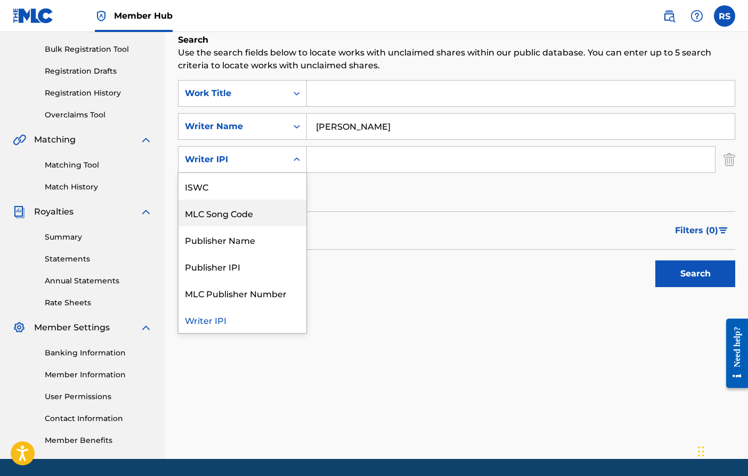
click at [230, 213] on div "MLC Song Code" at bounding box center [243, 212] width 128 height 27
click at [289, 154] on div "Search Form" at bounding box center [296, 159] width 19 height 19
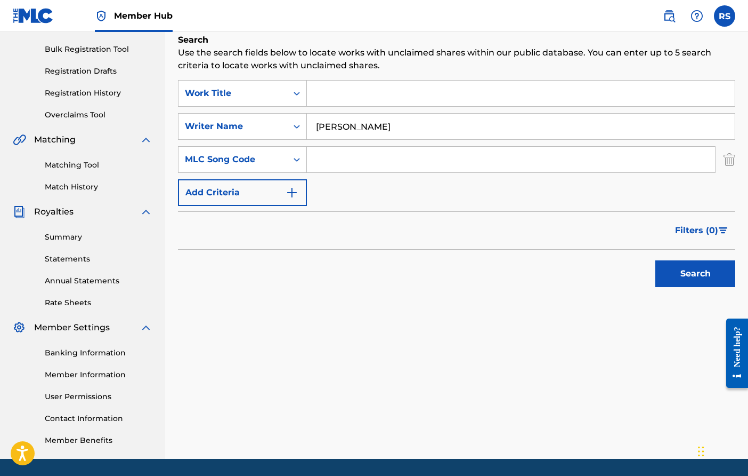
click at [289, 154] on div "Search Form" at bounding box center [296, 159] width 19 height 19
click at [332, 158] on input "Search Form" at bounding box center [511, 160] width 408 height 26
paste input "QZWFK2531505"
type input "QZWFK2531505"
click at [325, 94] on input "Search Form" at bounding box center [521, 94] width 428 height 26
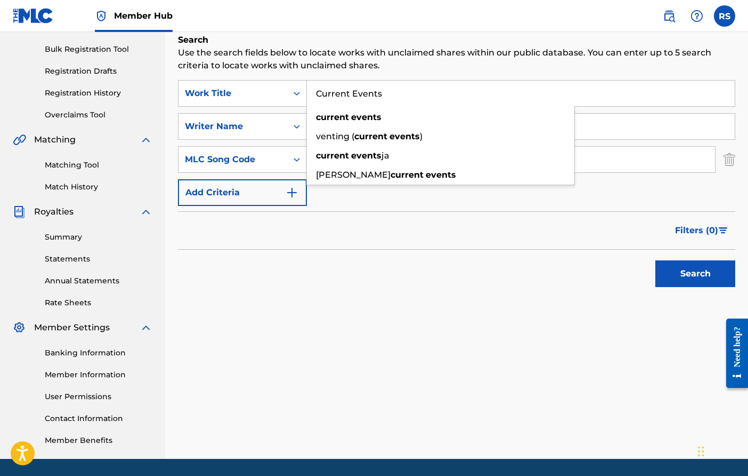
type input "Current Events"
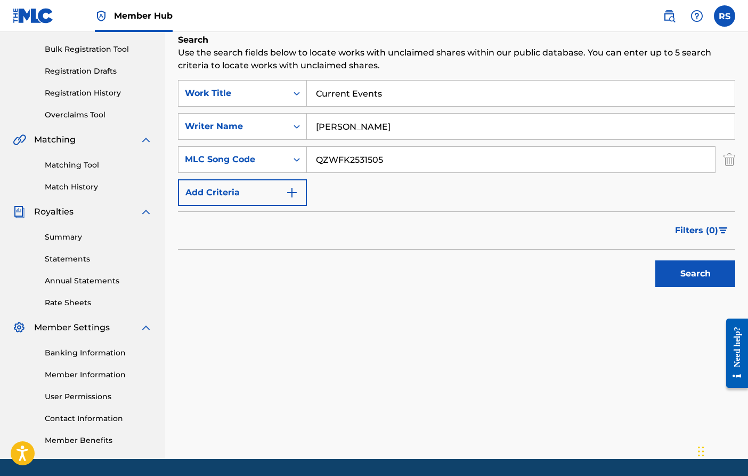
click at [325, 293] on div "Search Use the search fields below to locate works with unclaimed shares within…" at bounding box center [457, 190] width 558 height 312
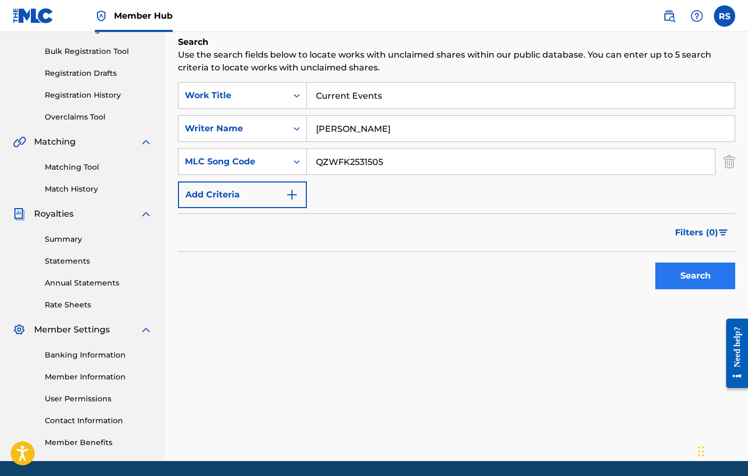
click at [709, 273] on button "Search" at bounding box center [696, 275] width 80 height 27
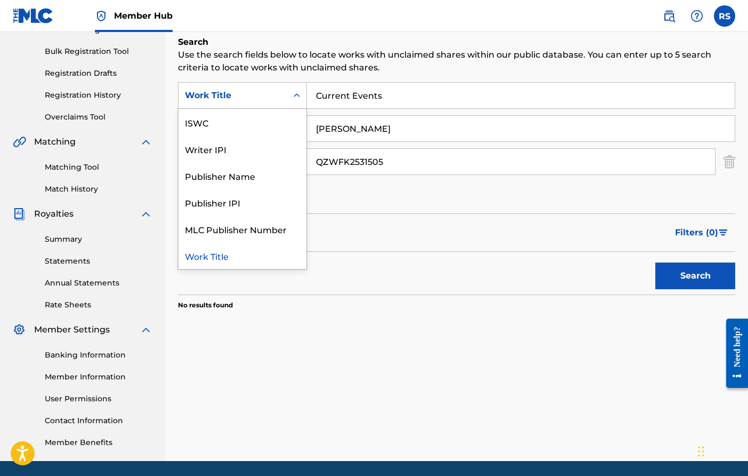
click at [303, 96] on div "Search Form" at bounding box center [296, 95] width 19 height 19
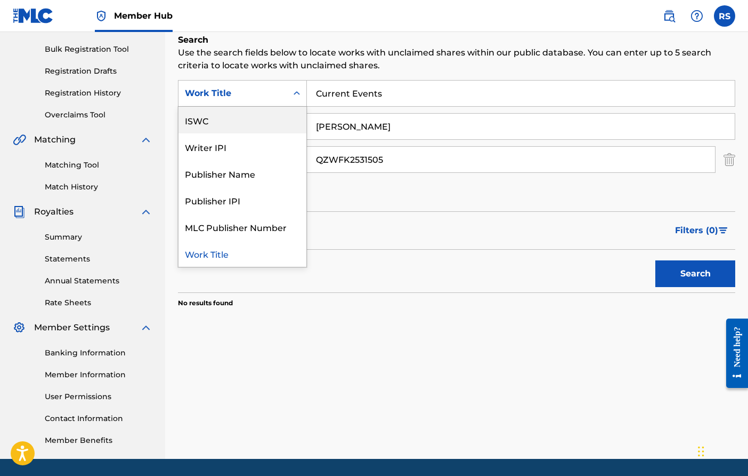
click at [236, 114] on div "ISWC" at bounding box center [243, 120] width 128 height 27
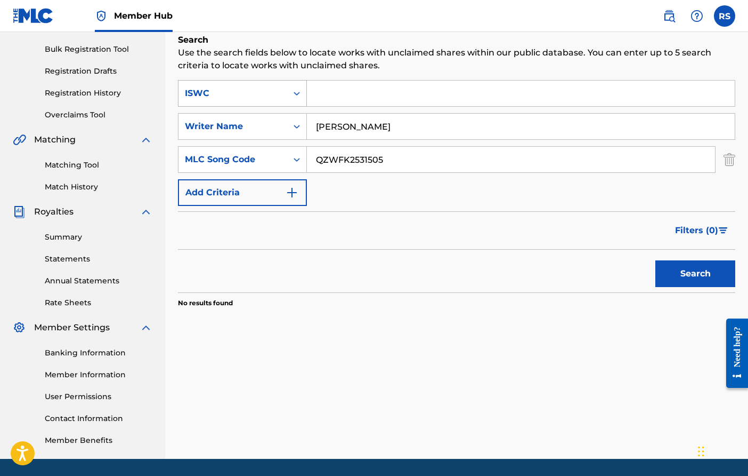
click at [301, 91] on icon "Search Form" at bounding box center [297, 93] width 11 height 11
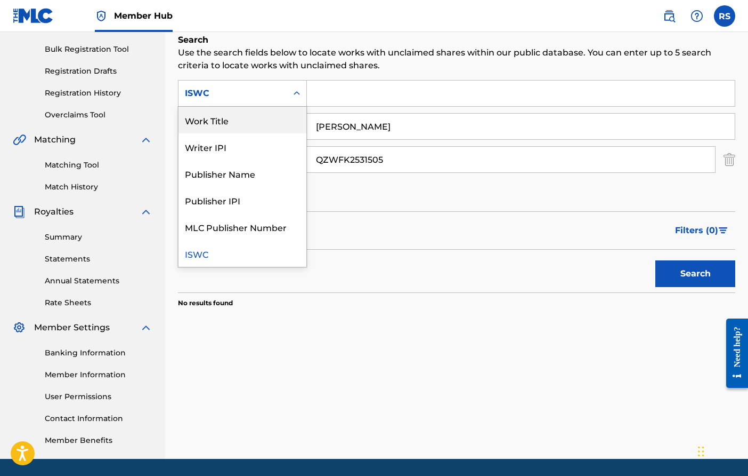
click at [288, 89] on div "Search Form" at bounding box center [296, 93] width 19 height 19
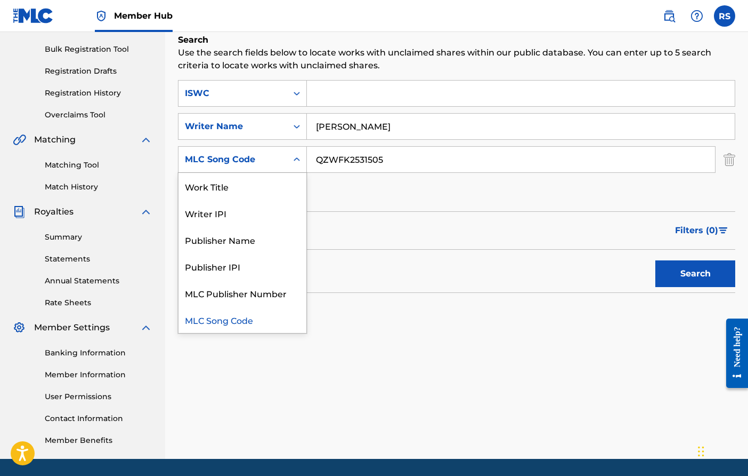
click at [300, 160] on icon "Search Form" at bounding box center [297, 159] width 11 height 11
click at [251, 188] on div "Work Title" at bounding box center [243, 186] width 128 height 27
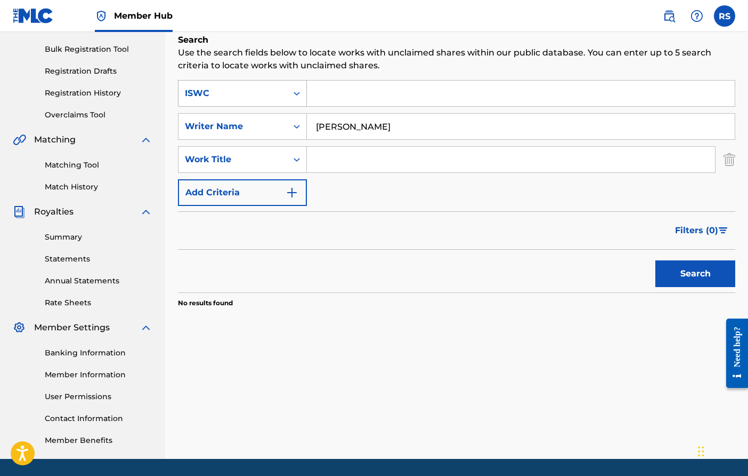
click at [298, 91] on icon "Search Form" at bounding box center [297, 93] width 11 height 11
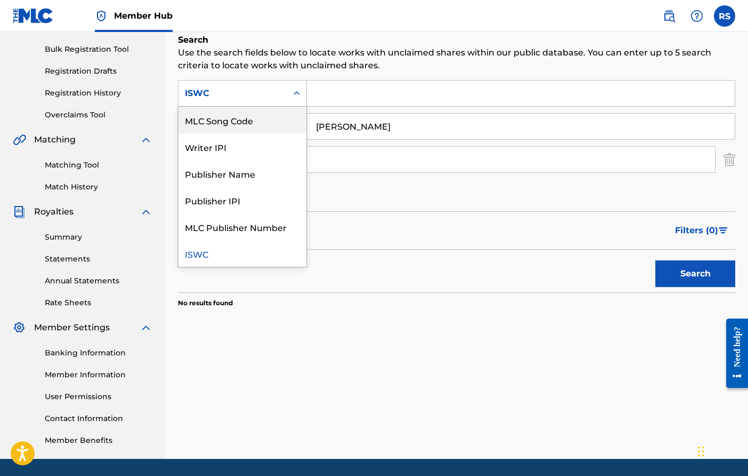
click at [256, 120] on div "MLC Song Code" at bounding box center [243, 120] width 128 height 27
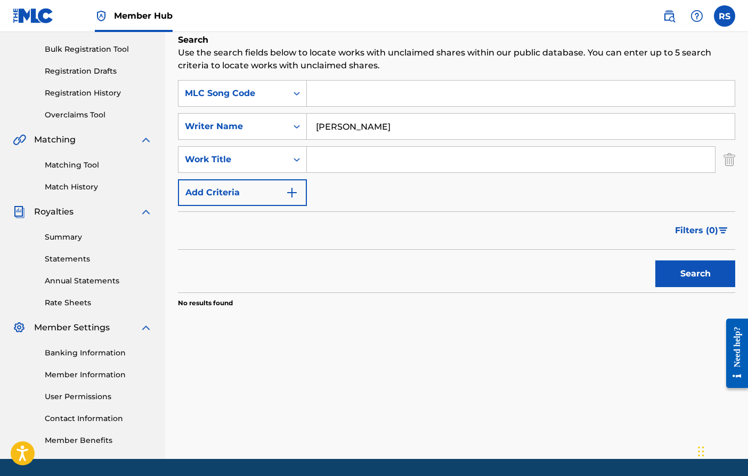
click at [318, 92] on input "Search Form" at bounding box center [521, 94] width 428 height 26
paste input "QZWFK2531505"
type input "QZWFK2531505"
click at [728, 272] on button "Search" at bounding box center [696, 273] width 80 height 27
drag, startPoint x: 416, startPoint y: 126, endPoint x: 223, endPoint y: 132, distance: 192.5
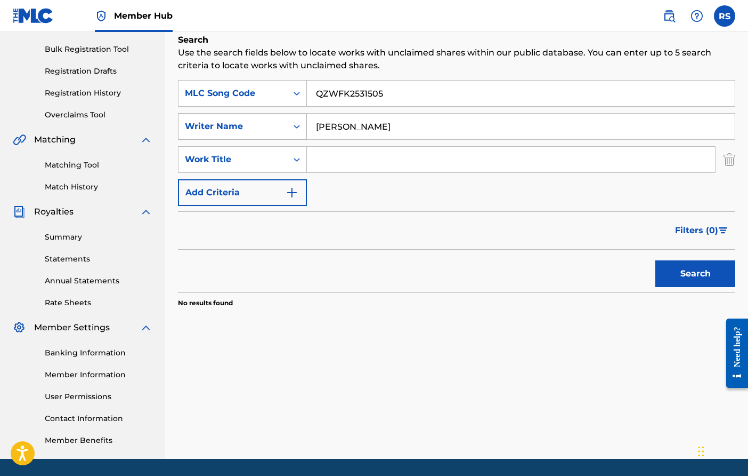
click at [223, 132] on div "SearchWithCriteria81c52693-0376-4d90-85ff-3ea25b398ad8 Writer Name [PERSON_NAME]" at bounding box center [457, 126] width 558 height 27
click at [734, 157] on img "Search Form" at bounding box center [730, 159] width 12 height 27
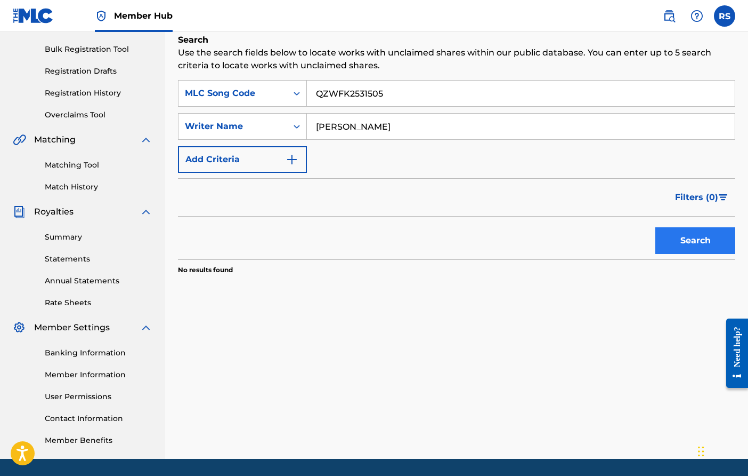
click at [704, 245] on button "Search" at bounding box center [696, 240] width 80 height 27
click at [723, 127] on input "[PERSON_NAME]" at bounding box center [521, 127] width 428 height 26
click at [293, 123] on icon "Search Form" at bounding box center [297, 126] width 11 height 11
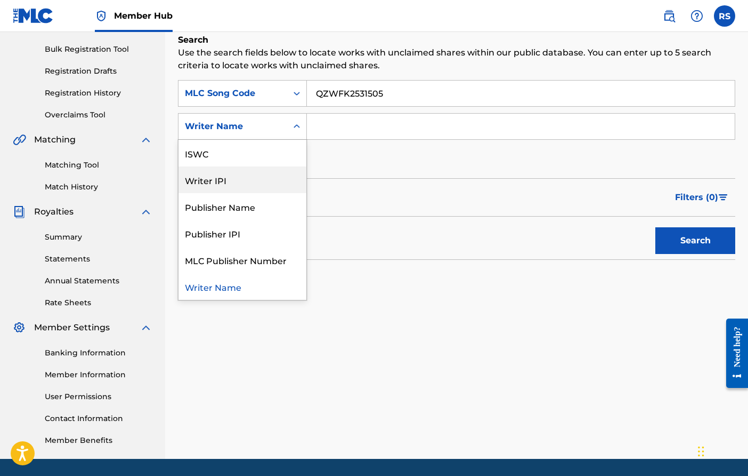
scroll to position [0, 0]
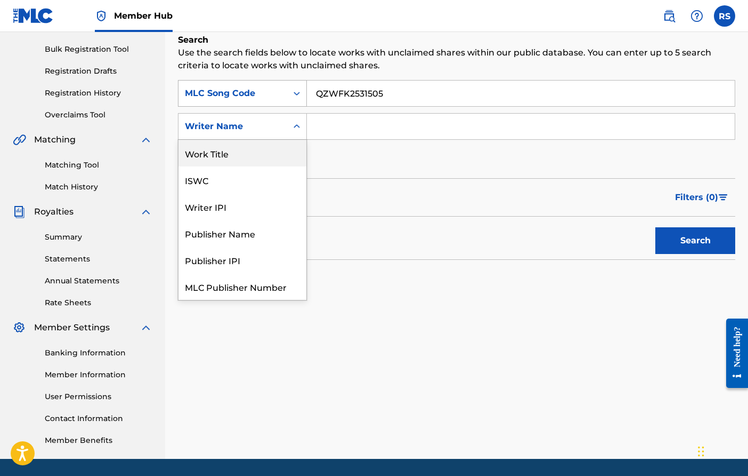
click at [297, 84] on div "Search Form" at bounding box center [296, 93] width 19 height 19
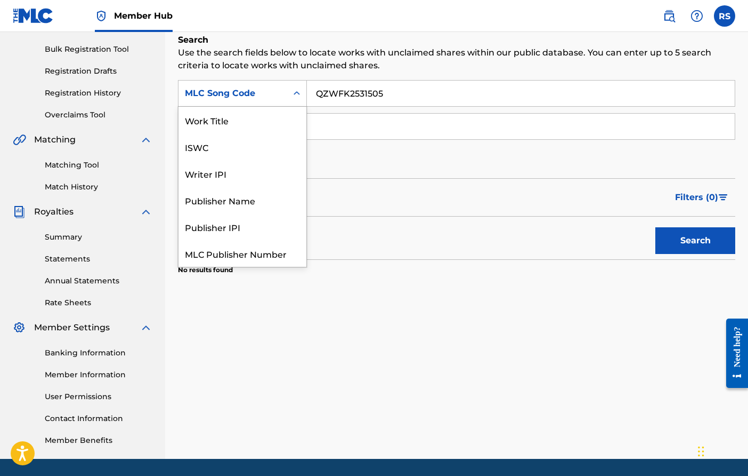
scroll to position [27, 0]
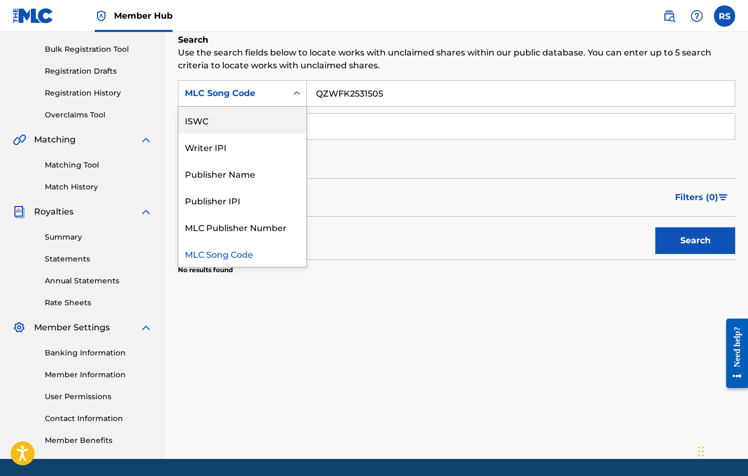
click at [229, 119] on div "ISWC" at bounding box center [243, 120] width 128 height 27
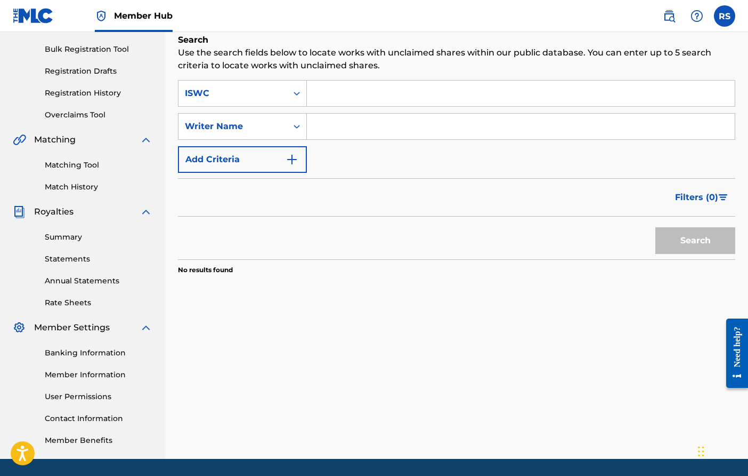
paste input "QZWFK2531505"
type input "QZWFK2531505"
click at [727, 235] on button "Search" at bounding box center [696, 240] width 80 height 27
click at [317, 129] on input "Search Form" at bounding box center [521, 127] width 428 height 26
type input "R"
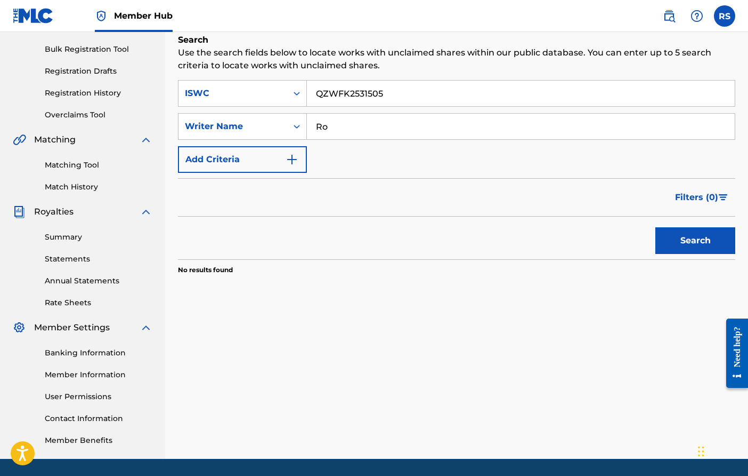
type input "R"
type input "[PERSON_NAME]"
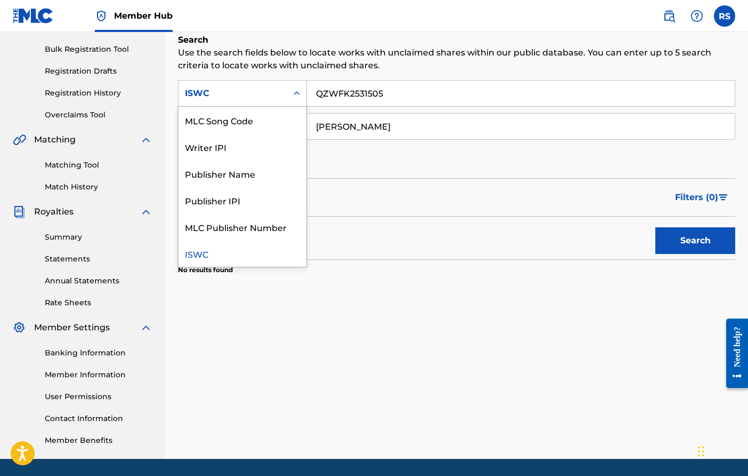
click at [295, 93] on icon "Search Form" at bounding box center [297, 93] width 6 height 4
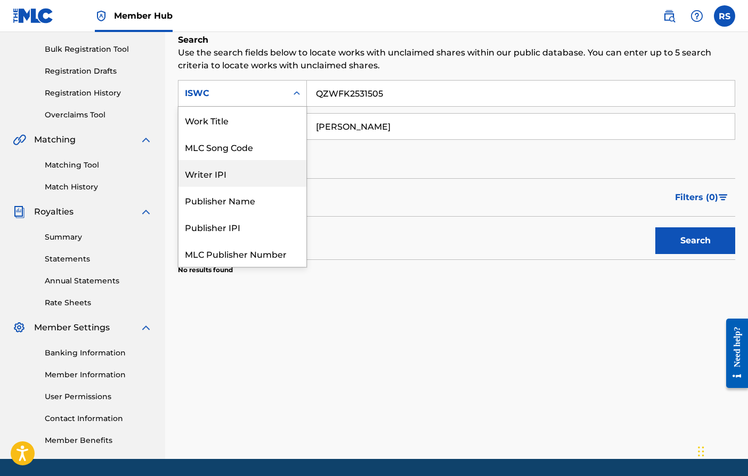
click at [249, 176] on div "Writer IPI" at bounding box center [243, 173] width 128 height 27
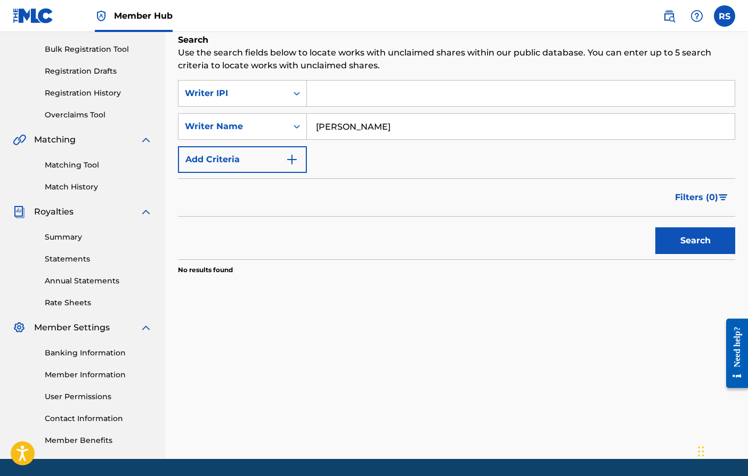
paste input "00605596143"
type input "00605596143"
click at [707, 237] on button "Search" at bounding box center [696, 240] width 80 height 27
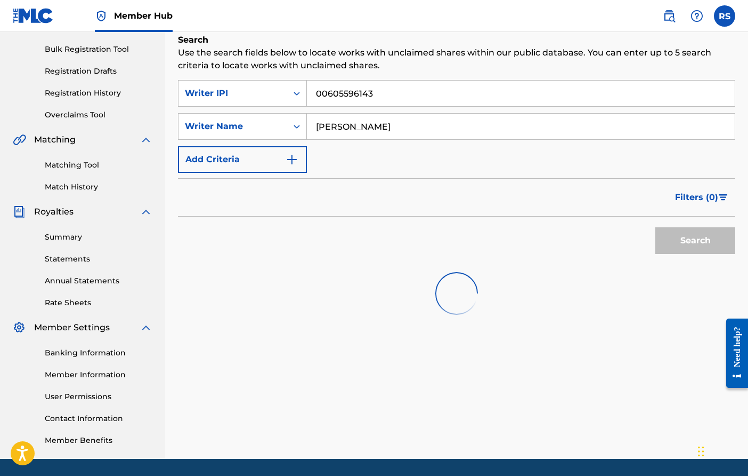
scroll to position [134, 0]
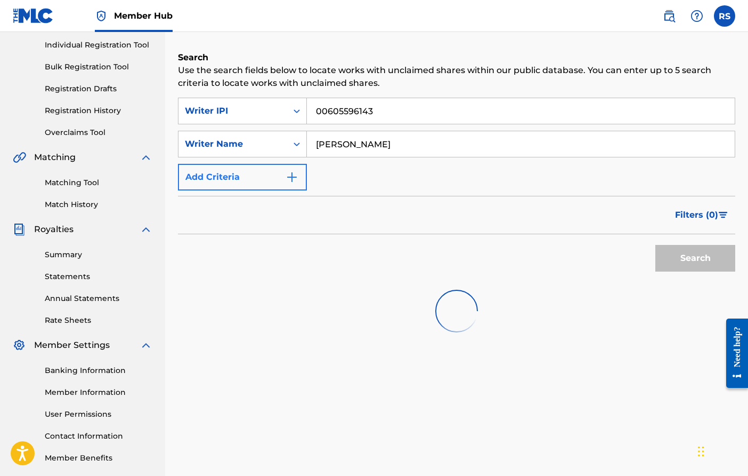
click at [288, 176] on img "Search Form" at bounding box center [292, 177] width 13 height 13
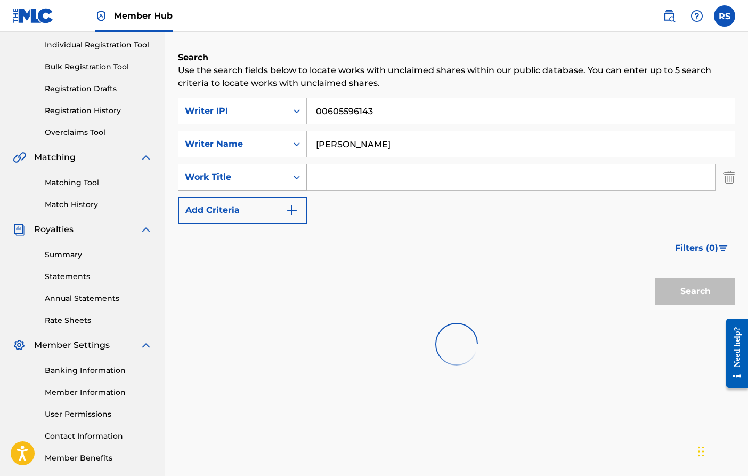
click at [301, 177] on icon "Search Form" at bounding box center [297, 177] width 11 height 11
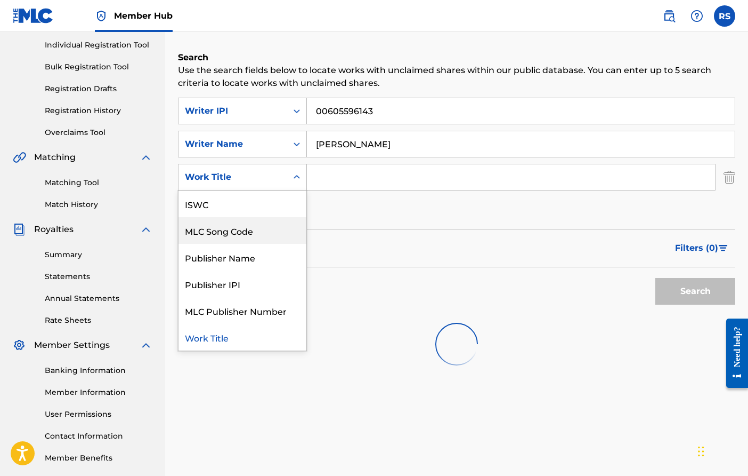
click at [242, 227] on div "MLC Song Code" at bounding box center [243, 230] width 128 height 27
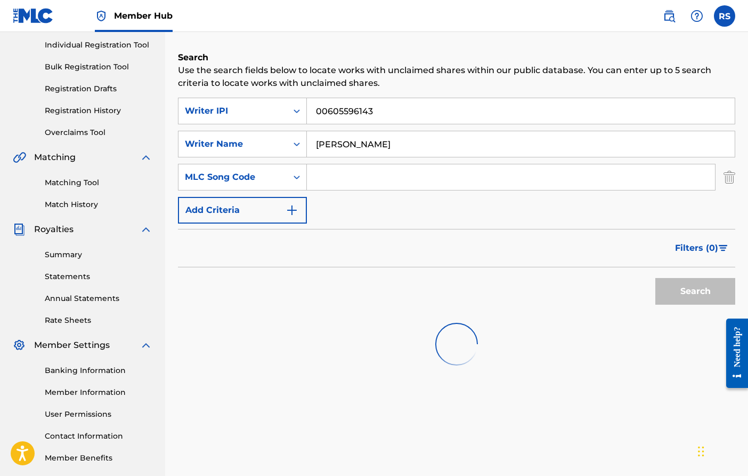
click at [349, 173] on input "Search Form" at bounding box center [511, 177] width 408 height 26
paste input "QZWFK2531505"
type input "QZWFK2531505"
click at [710, 288] on div "Search" at bounding box center [692, 288] width 85 height 43
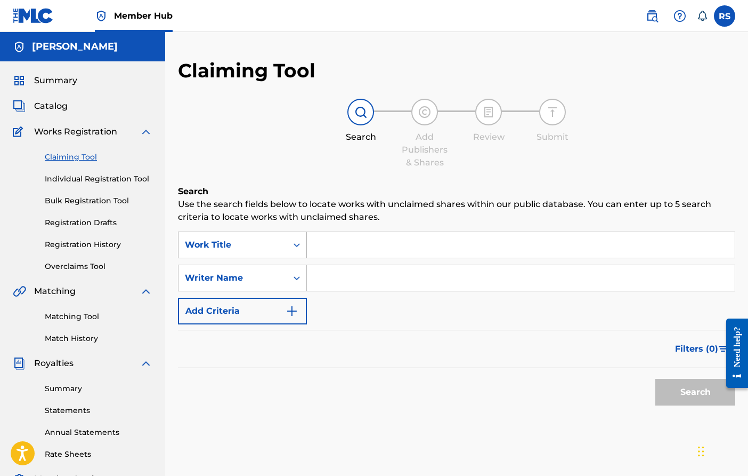
click at [298, 244] on icon "Search Form" at bounding box center [297, 245] width 6 height 4
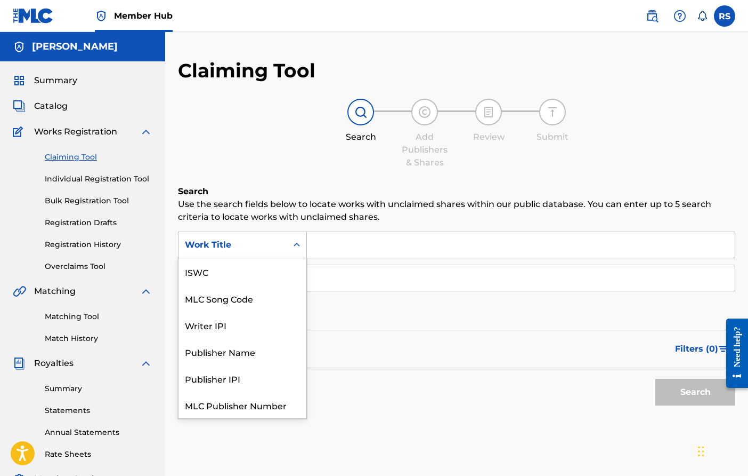
scroll to position [27, 0]
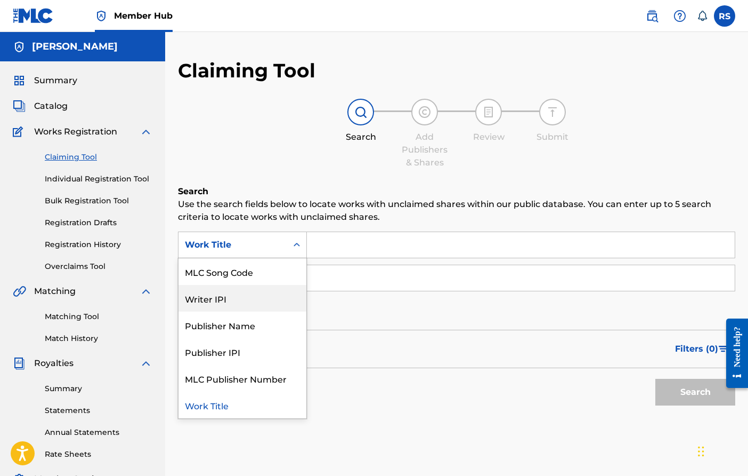
click at [273, 301] on div "Writer IPI" at bounding box center [243, 298] width 128 height 27
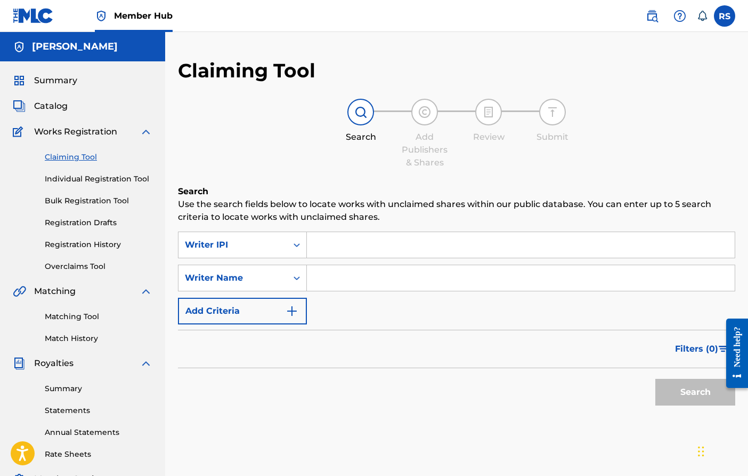
click at [342, 249] on input "Search Form" at bounding box center [521, 245] width 428 height 26
paste input "00605596143"
type input "00605596143"
click at [329, 271] on input "Search Form" at bounding box center [521, 278] width 428 height 26
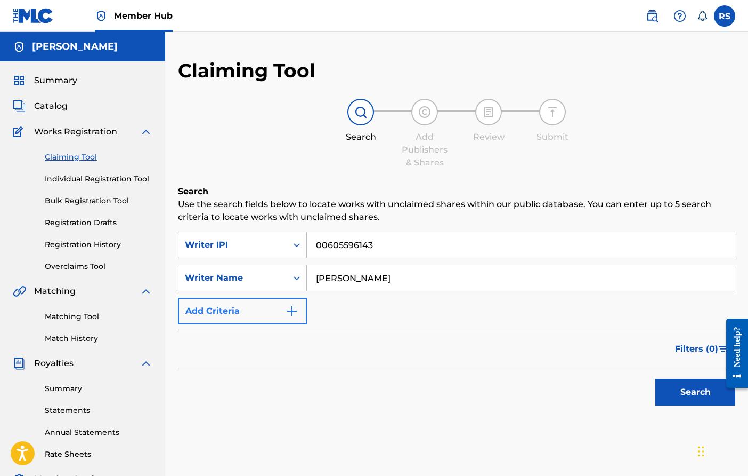
type input "[PERSON_NAME]"
click at [294, 314] on img "Search Form" at bounding box center [292, 310] width 13 height 13
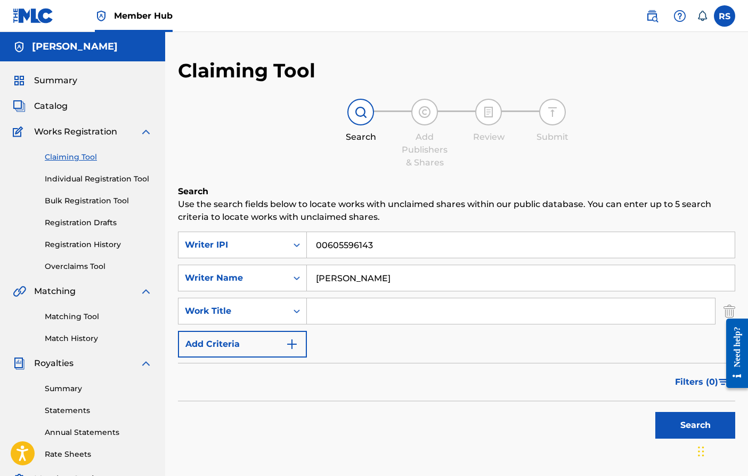
click at [331, 315] on input "Search Form" at bounding box center [511, 311] width 408 height 26
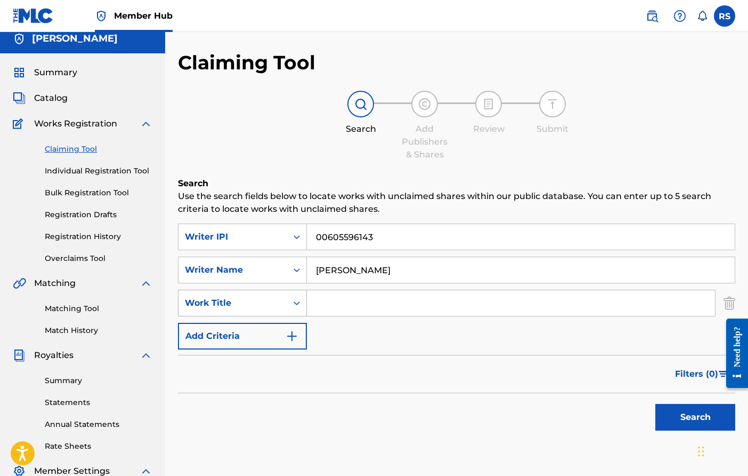
click at [301, 305] on icon "Search Form" at bounding box center [297, 302] width 11 height 11
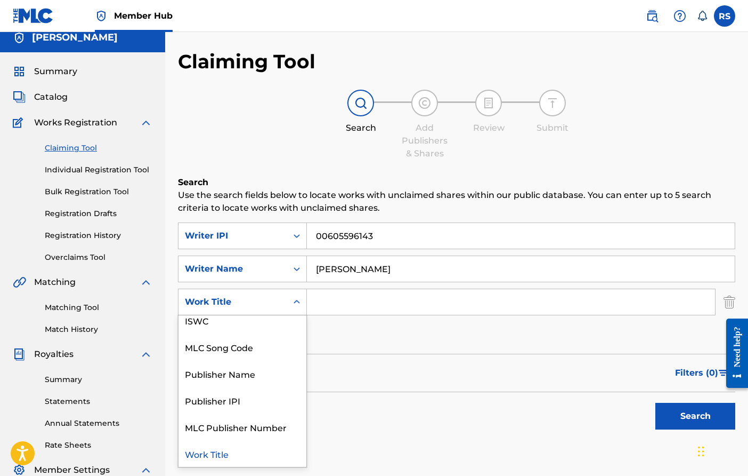
scroll to position [0, 0]
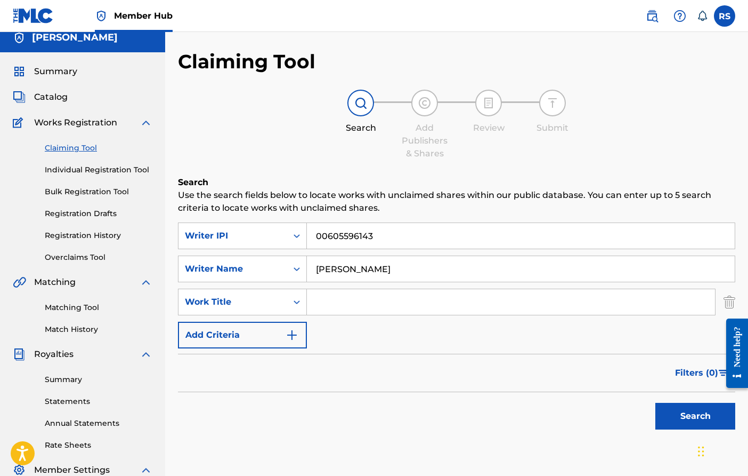
paste input "QZWFK2531505"
type input "QZWFK2531505"
click at [696, 409] on button "Search" at bounding box center [696, 416] width 80 height 27
click at [400, 297] on input "QZWFK2531505" at bounding box center [511, 302] width 408 height 26
click at [728, 297] on img "Search Form" at bounding box center [730, 301] width 12 height 27
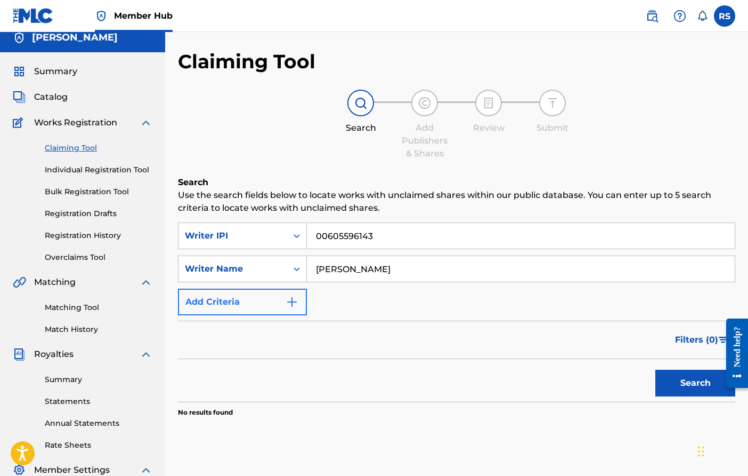
click at [295, 297] on img "Search Form" at bounding box center [292, 301] width 13 height 13
